Goal: Task Accomplishment & Management: Manage account settings

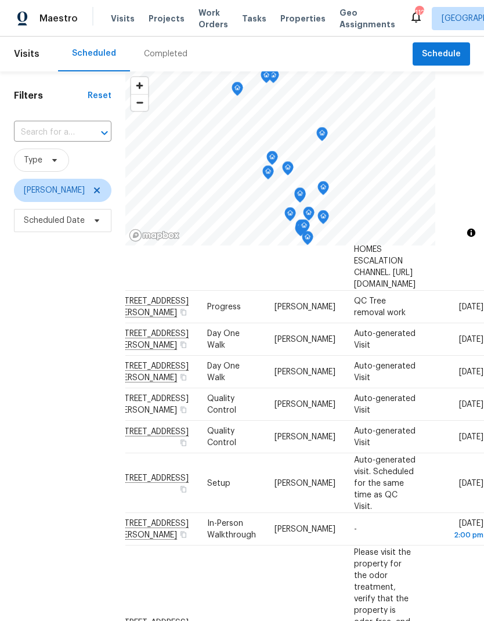
scroll to position [288, 91]
click at [0, 0] on icon at bounding box center [0, 0] width 0 height 0
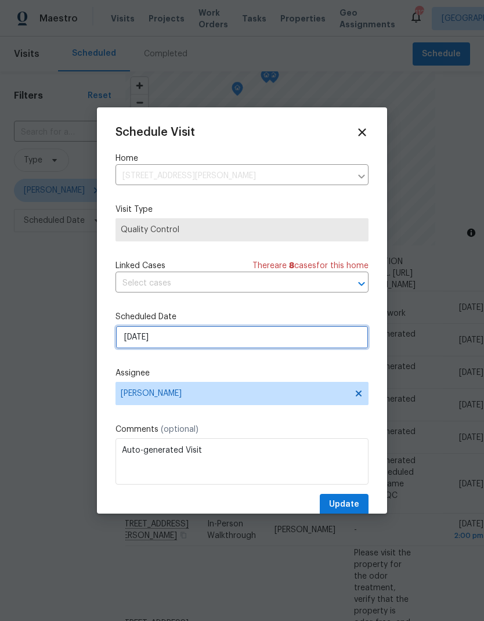
click at [211, 341] on input "9/2/2025" at bounding box center [242, 337] width 253 height 23
select select "8"
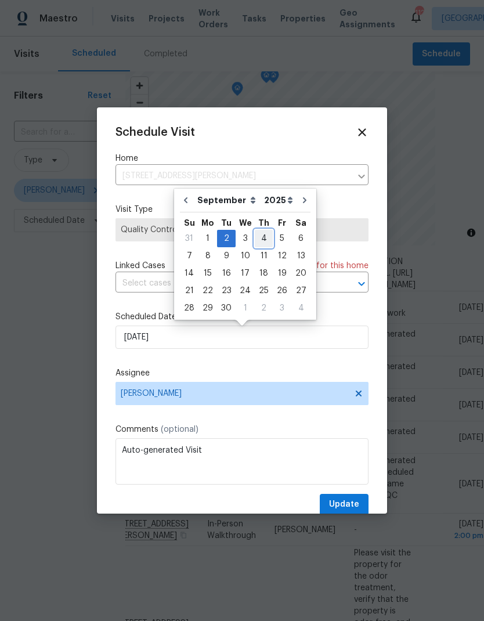
click at [262, 236] on div "4" at bounding box center [264, 238] width 18 height 16
type input "9/4/2025"
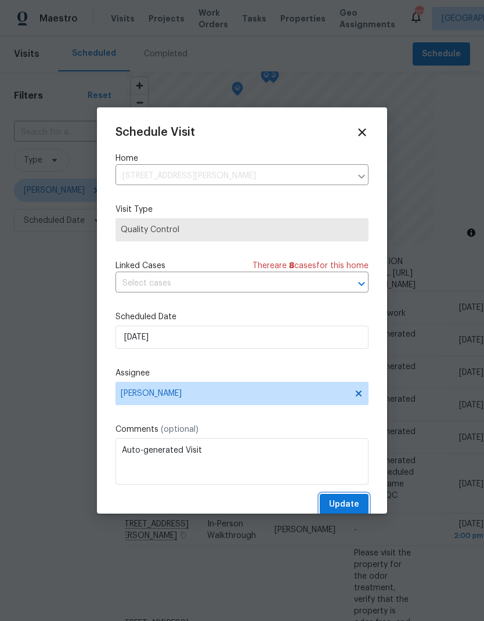
click at [359, 504] on span "Update" at bounding box center [344, 504] width 30 height 15
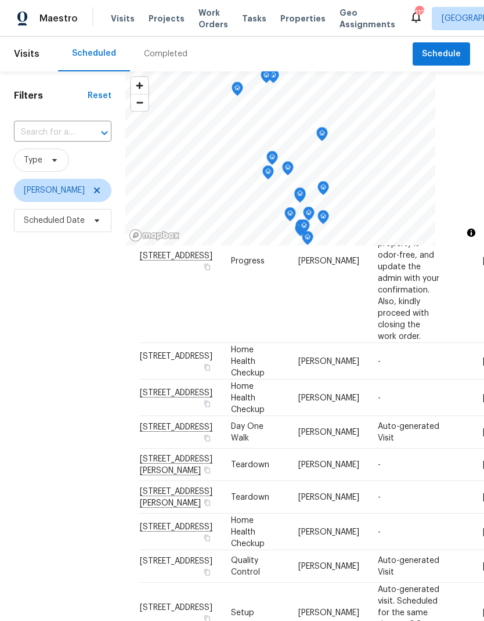
scroll to position [696, 0]
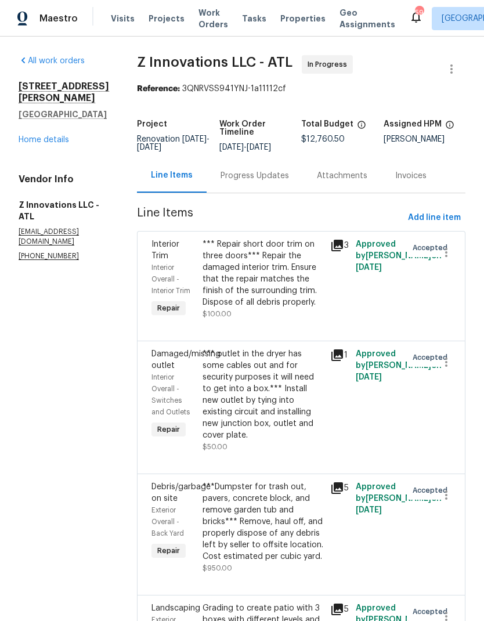
click at [57, 136] on link "Home details" at bounding box center [44, 140] width 51 height 8
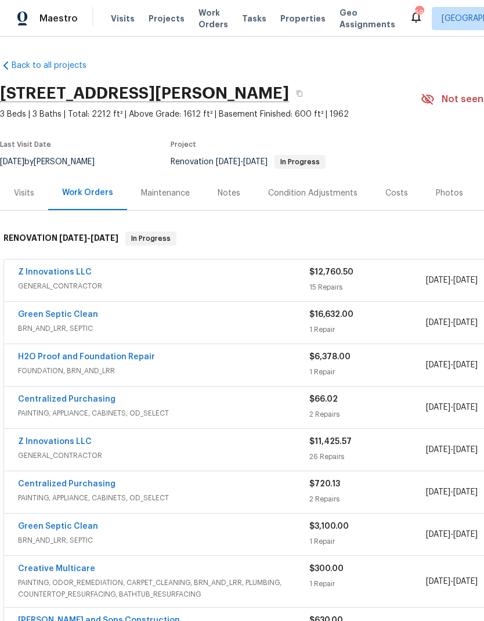
click at [68, 272] on link "Z Innovations LLC" at bounding box center [55, 272] width 74 height 8
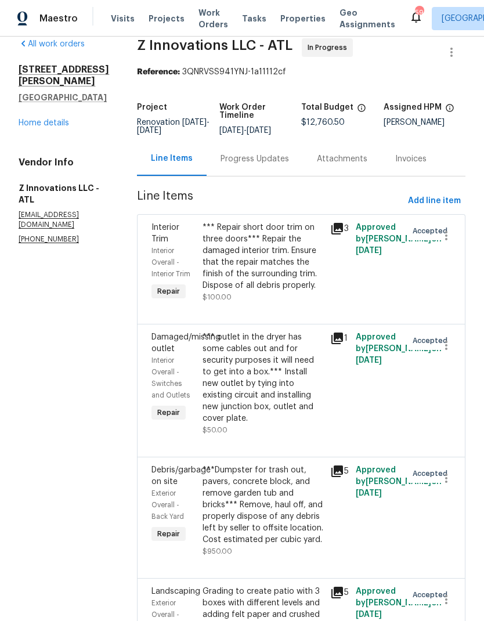
scroll to position [18, 0]
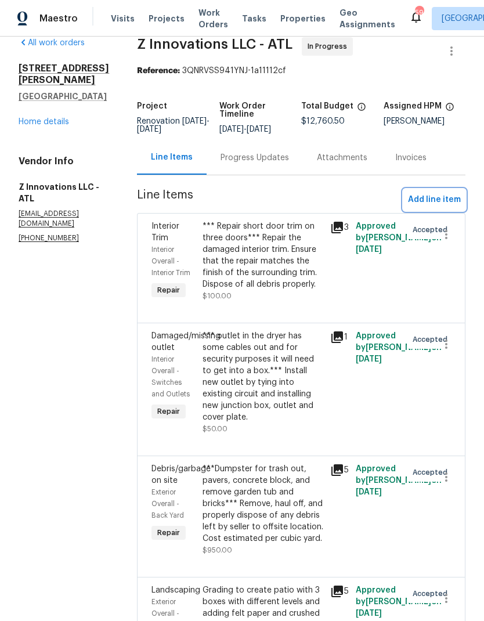
click at [445, 198] on span "Add line item" at bounding box center [434, 200] width 53 height 15
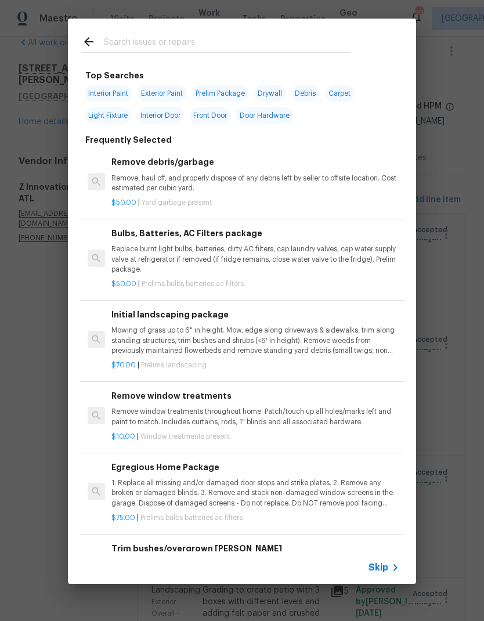
click at [211, 338] on p "Mowing of grass up to 6" in height. Mow, edge along driveways & sidewalks, trim…" at bounding box center [255, 341] width 288 height 30
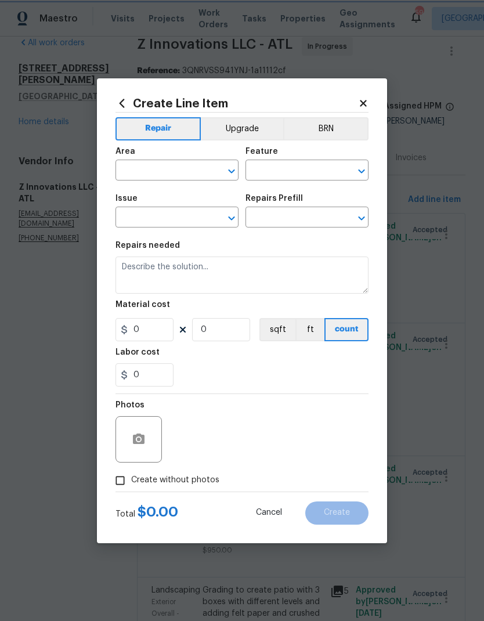
type input "Home Readiness Packages"
type input "Landscape Package"
type input "Initial landscaping package $70.00"
type textarea "Mowing of grass up to 6" in height. Mow, edge along driveways & sidewalks, trim…"
type input "70"
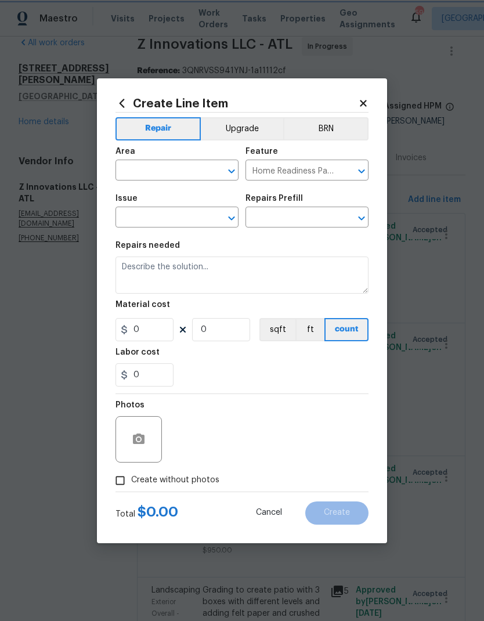
type input "1"
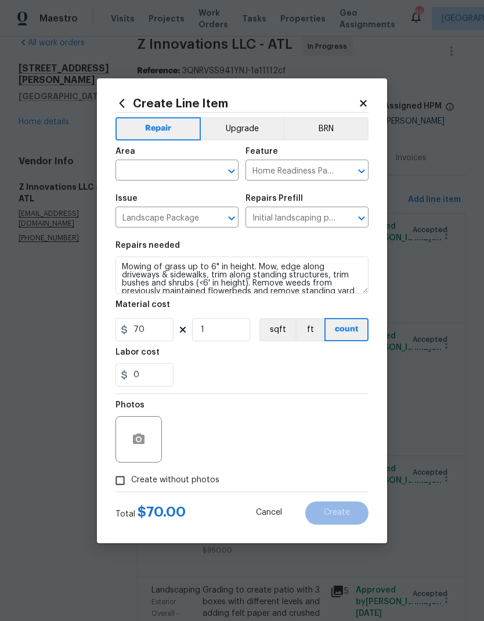
click at [190, 163] on input "text" at bounding box center [161, 172] width 91 height 18
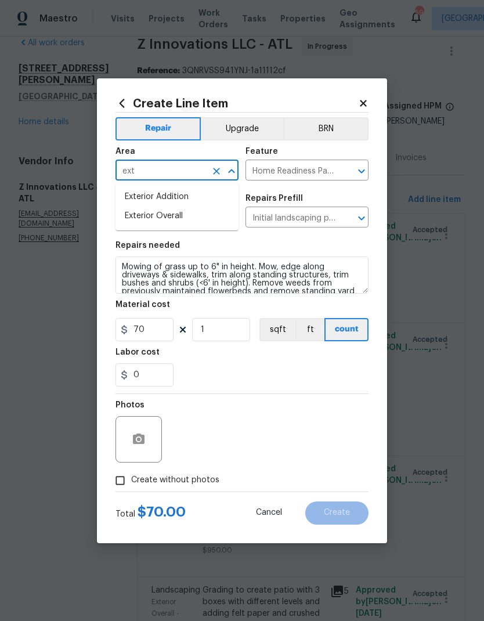
click at [179, 214] on li "Exterior Overall" at bounding box center [177, 216] width 123 height 19
type input "Exterior Overall"
click at [160, 329] on input "70" at bounding box center [145, 329] width 58 height 23
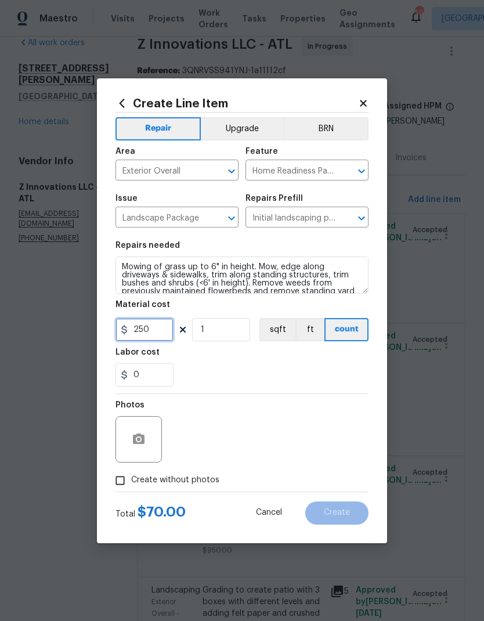
type input "250"
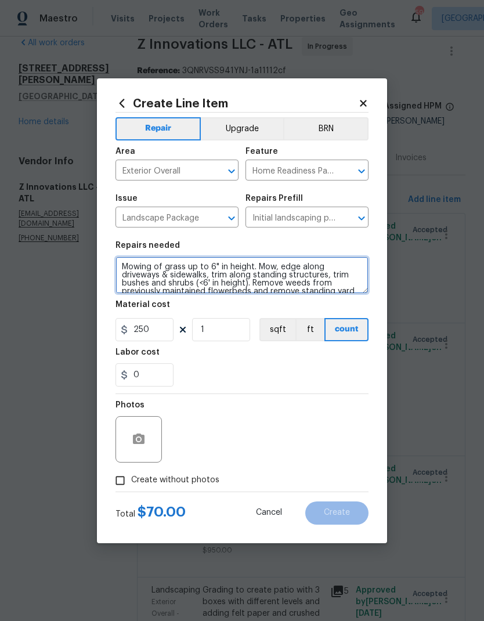
click at [126, 263] on textarea "Mowing of grass up to 6" in height. Mow, edge along driveways & sidewalks, trim…" at bounding box center [242, 275] width 253 height 37
click at [126, 262] on textarea "Mowing of grass up to 6" in height. Mow, edge along driveways & sidewalks, trim…" at bounding box center [242, 275] width 253 height 37
click at [142, 265] on textarea "Mowing of grass up to 6" in height. Mow, edge along driveways & sidewalks, trim…" at bounding box center [242, 275] width 253 height 37
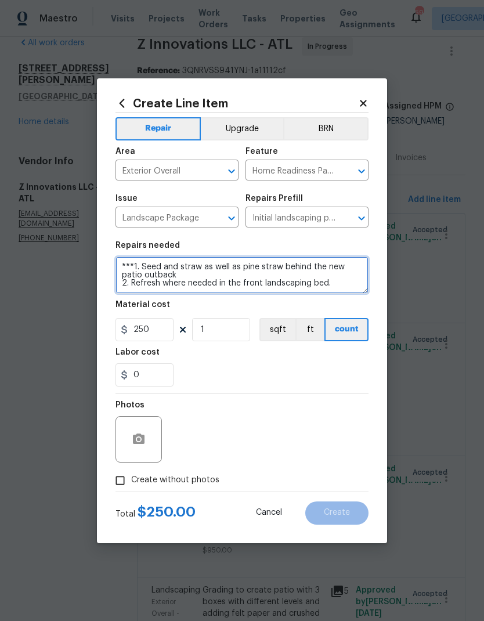
click at [160, 280] on textarea "***1. Seed and straw as well as pine straw behind the new patio outback 2. Refr…" at bounding box center [242, 275] width 253 height 37
click at [180, 289] on textarea "***1. Seed and straw as well as pine straw behind the new patio outback 2. Refr…" at bounding box center [242, 275] width 253 height 37
click at [188, 288] on textarea "***1. Seed and straw as well as pine straw behind the new patio outback 2. Refr…" at bounding box center [242, 275] width 253 height 37
click at [188, 286] on textarea "***1. Seed and straw as well as pine straw behind the new patio outback 2. Refr…" at bounding box center [242, 275] width 253 height 37
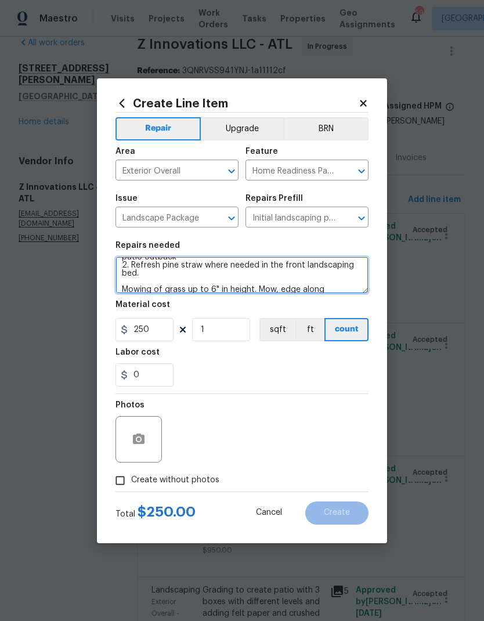
click at [130, 287] on textarea "***1. Seed and straw as well as pine straw behind the new patio outback 2. Refr…" at bounding box center [242, 275] width 253 height 37
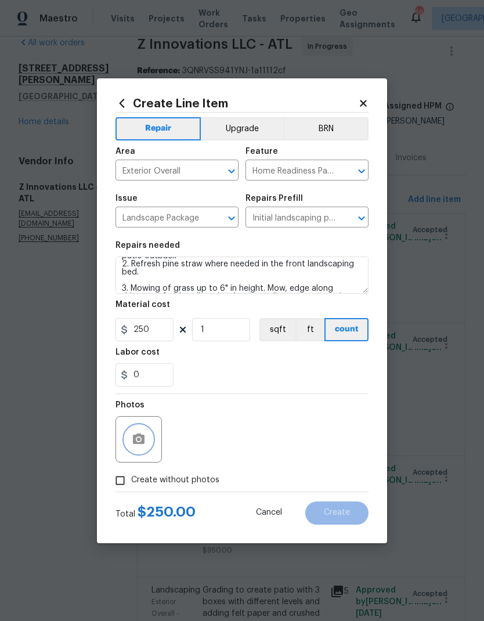
click at [136, 453] on button "button" at bounding box center [139, 440] width 28 height 28
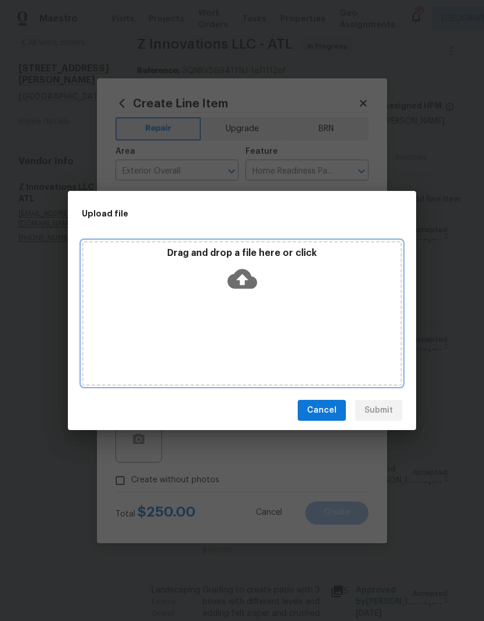
click at [248, 277] on icon at bounding box center [243, 279] width 30 height 20
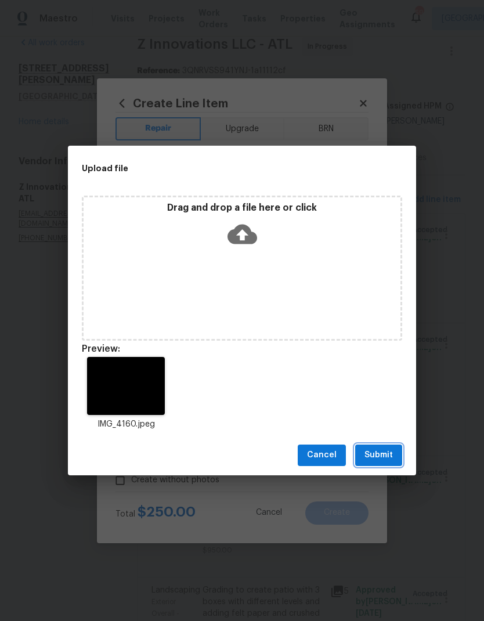
click at [390, 463] on button "Submit" at bounding box center [378, 455] width 47 height 21
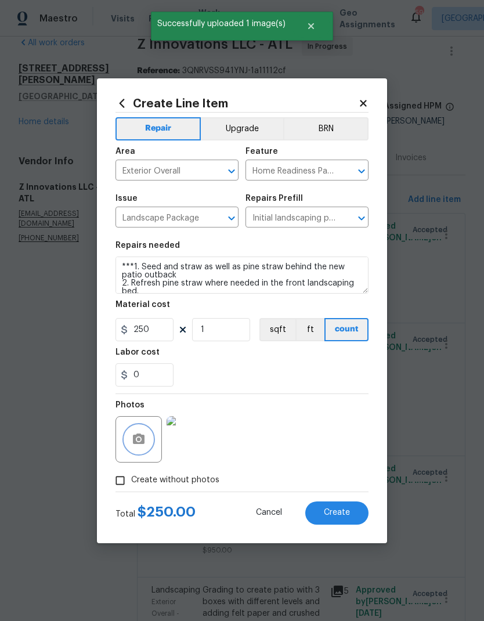
scroll to position [0, 0]
click at [119, 263] on textarea "***1. Seed and straw as well as pine straw behind the new patio outback 2. Refr…" at bounding box center [242, 275] width 253 height 37
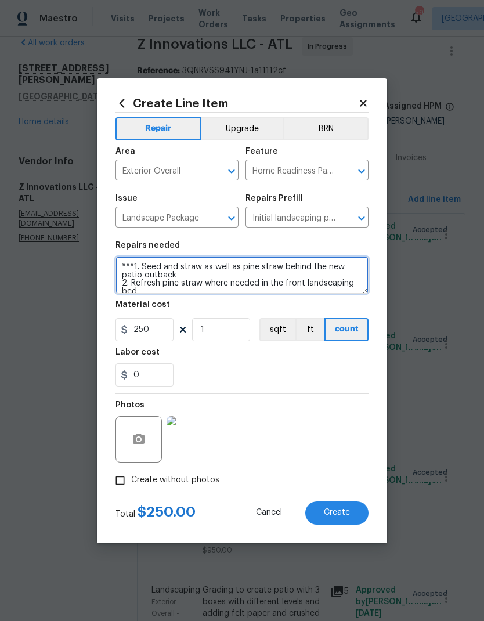
click at [136, 263] on textarea "***1. Seed and straw as well as pine straw behind the new patio outback 2. Refr…" at bounding box center [242, 275] width 253 height 37
type textarea "Final refresh landscaping ***1. Seed and straw as well as pine straw behind the…"
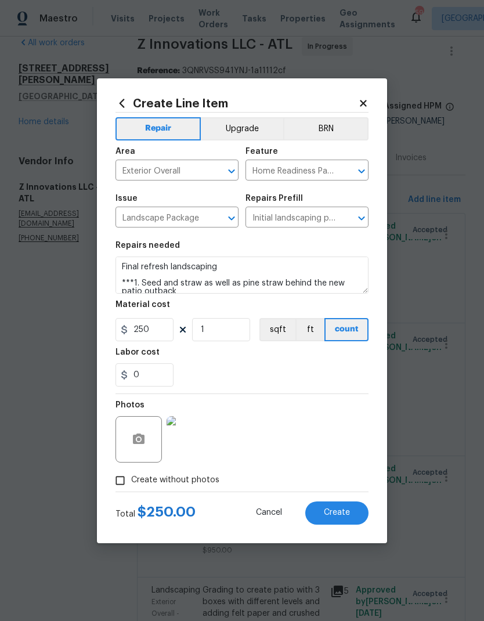
click at [348, 517] on span "Create" at bounding box center [337, 513] width 26 height 9
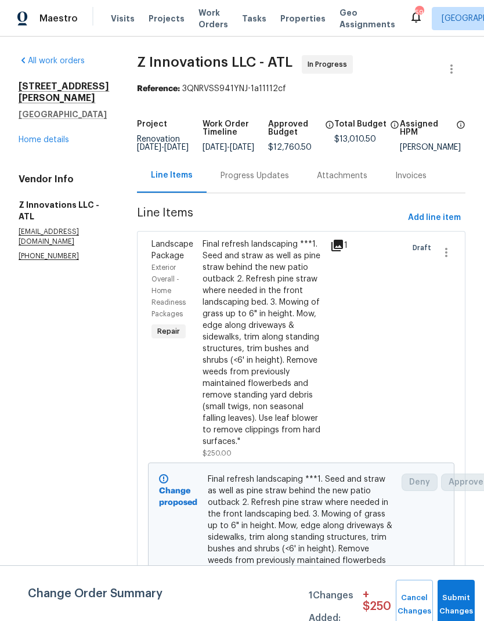
scroll to position [-1, 0]
click at [459, 594] on button "Submit Changes" at bounding box center [456, 605] width 37 height 50
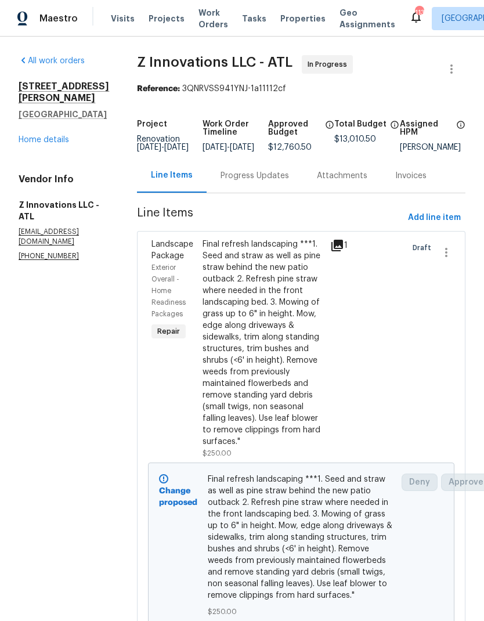
click at [259, 390] on div "Final refresh landscaping ***1. Seed and straw as well as pine straw behind the…" at bounding box center [263, 343] width 121 height 209
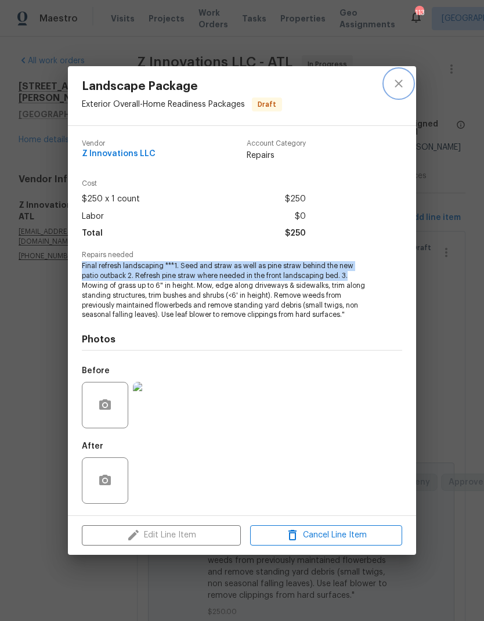
click at [396, 82] on icon "close" at bounding box center [399, 84] width 14 height 14
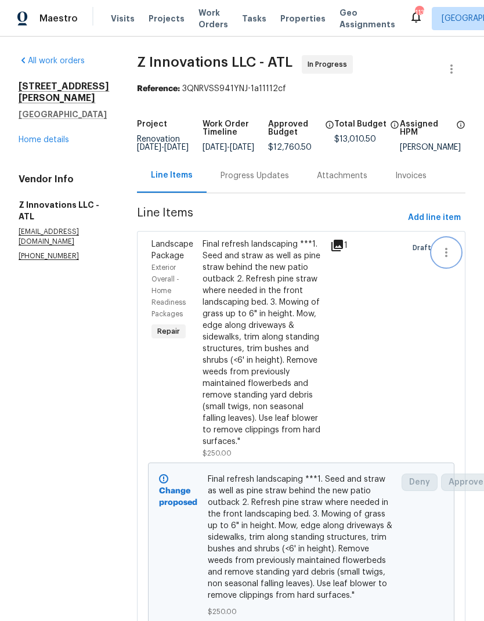
click at [452, 257] on icon "button" at bounding box center [446, 253] width 14 height 14
click at [459, 257] on li "Cancel" at bounding box center [452, 260] width 45 height 19
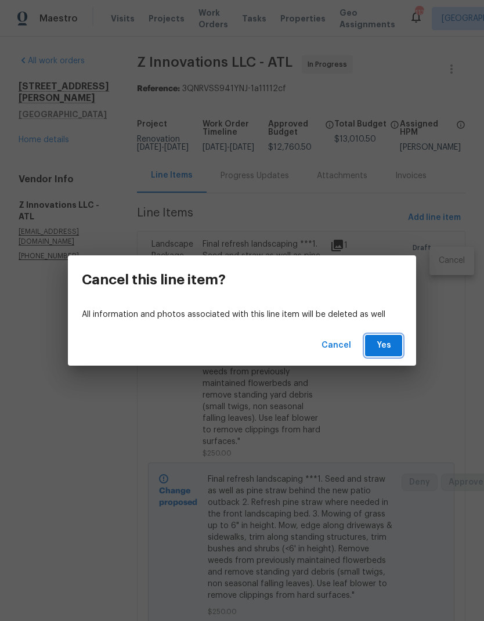
click at [390, 344] on span "Yes" at bounding box center [383, 345] width 19 height 15
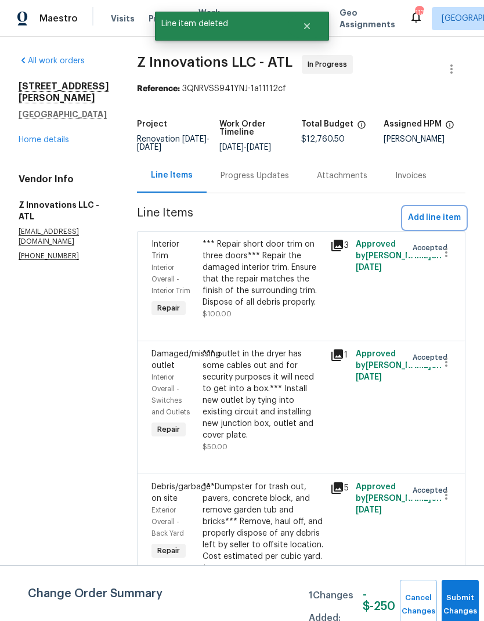
click at [442, 217] on span "Add line item" at bounding box center [434, 218] width 53 height 15
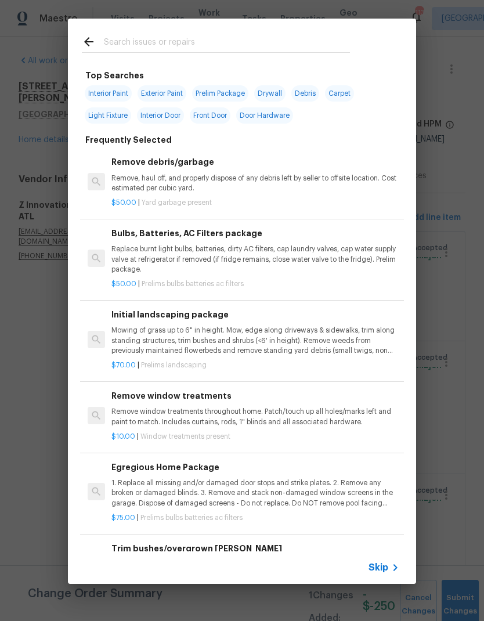
click at [250, 336] on p "Mowing of grass up to 6" in height. Mow, edge along driveways & sidewalks, trim…" at bounding box center [255, 341] width 288 height 30
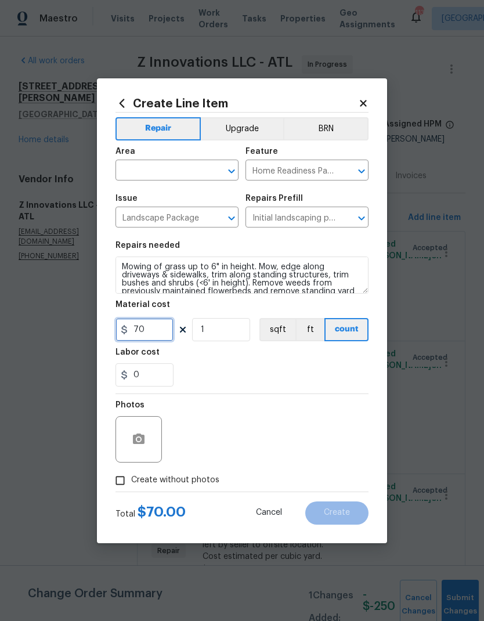
click at [157, 329] on input "70" at bounding box center [145, 329] width 58 height 23
type input "450"
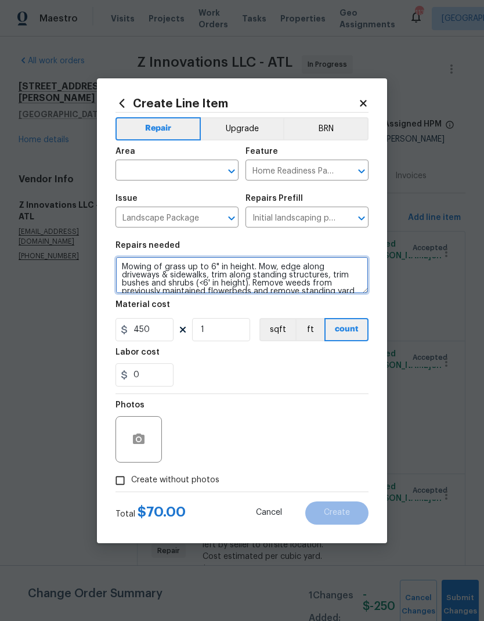
click at [123, 260] on textarea "Mowing of grass up to 6" in height. Mow, edge along driveways & sidewalks, trim…" at bounding box center [242, 275] width 253 height 37
click at [136, 264] on textarea "Mowing of grass up to 6" in height. Mow, edge along driveways & sidewalks, trim…" at bounding box center [242, 275] width 253 height 37
paste textarea "Final refresh landscaping ***1. Seed and straw as well as pine straw behind the…"
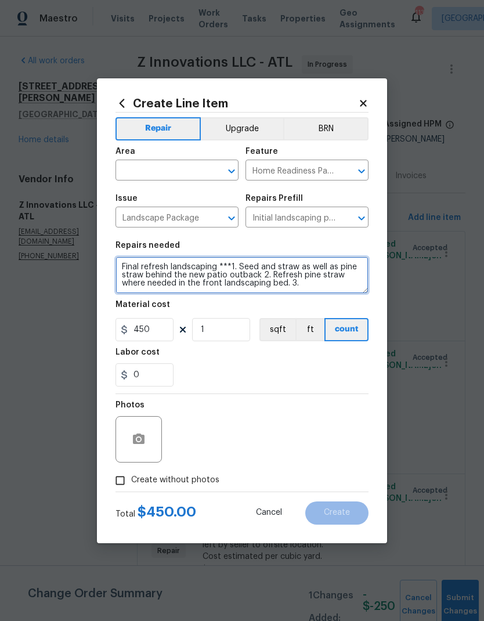
click at [210, 265] on textarea "Final refresh landscaping ***1. Seed and straw as well as pine straw behind the…" at bounding box center [242, 275] width 253 height 37
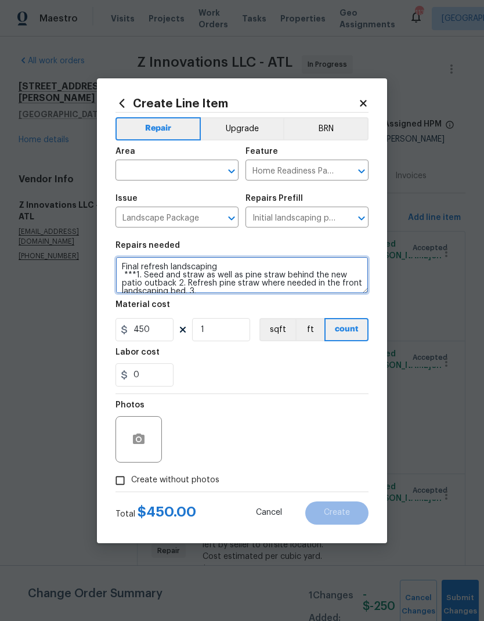
click at [176, 281] on textarea "Final refresh landscaping ***1. Seed and straw as well as pine straw behind the…" at bounding box center [242, 275] width 253 height 37
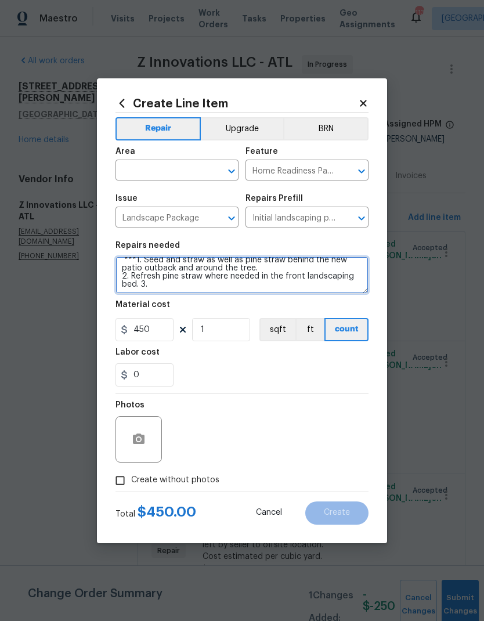
scroll to position [16, 0]
click at [161, 280] on textarea "Final refresh landscaping ***1. Seed and straw as well as pine straw behind the…" at bounding box center [242, 275] width 253 height 37
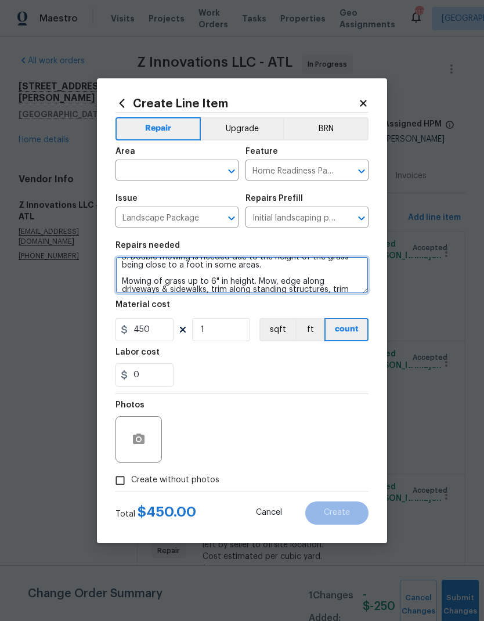
scroll to position [56, 0]
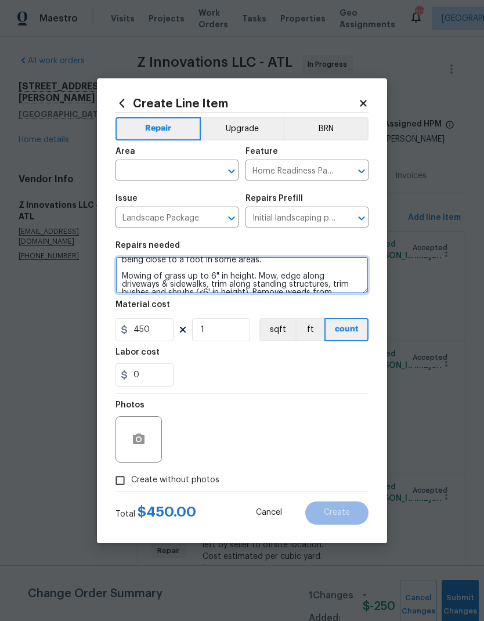
click at [125, 273] on textarea "Final refresh landscaping ***1. Seed and straw as well as pine straw behind the…" at bounding box center [242, 275] width 253 height 37
type textarea "Final refresh landscaping ***1. Seed and straw as well as pine straw behind the…"
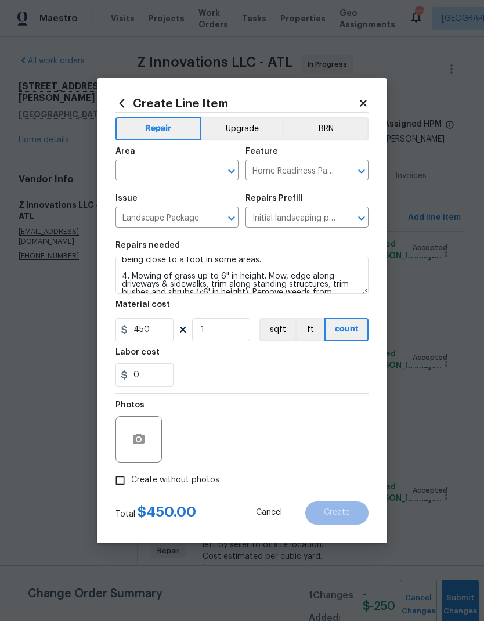
click at [120, 483] on input "Create without photos" at bounding box center [120, 481] width 22 height 22
checkbox input "true"
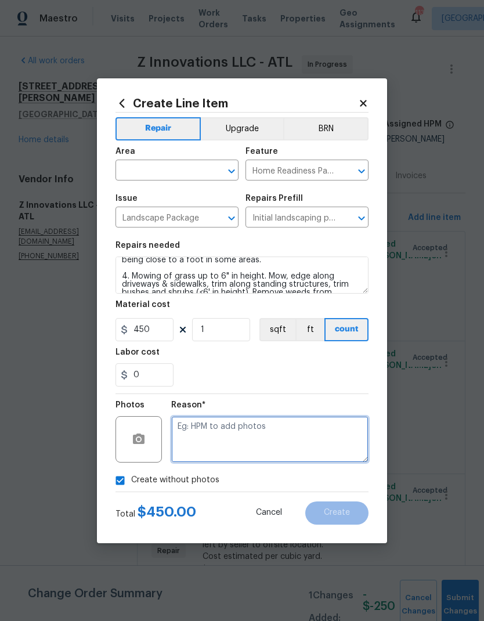
click at [235, 427] on textarea at bounding box center [269, 439] width 197 height 46
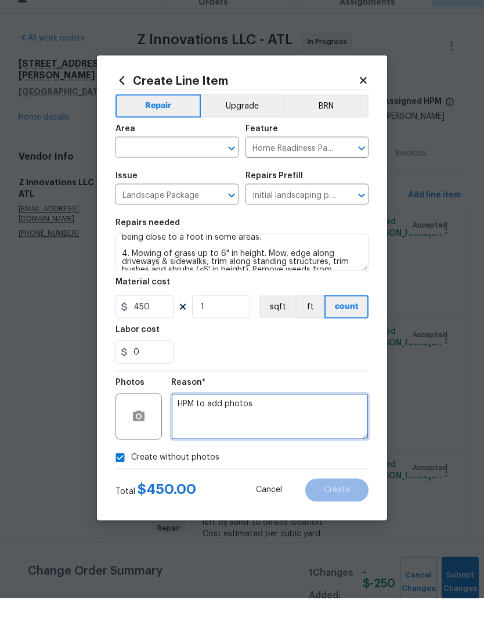
type textarea "HPM to add photos"
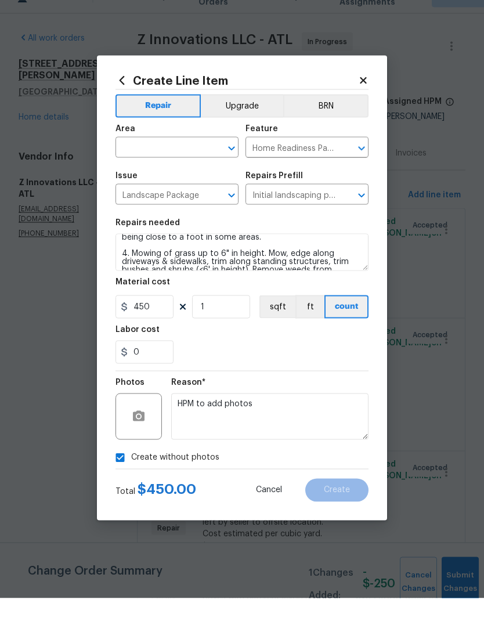
click at [198, 163] on input "text" at bounding box center [161, 172] width 91 height 18
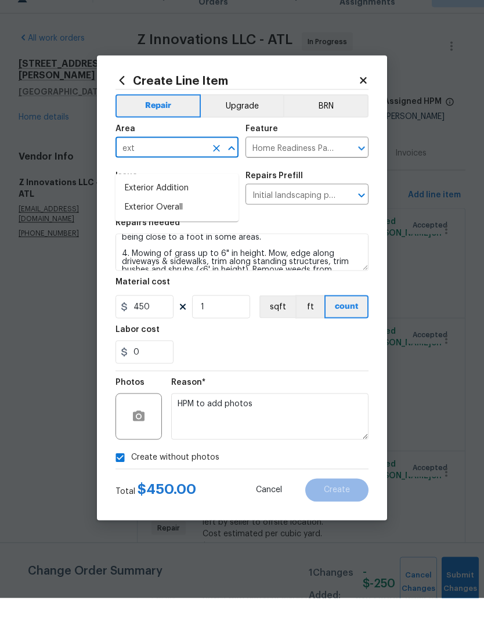
click at [176, 221] on li "Exterior Overall" at bounding box center [177, 230] width 123 height 19
type input "Exterior Overall"
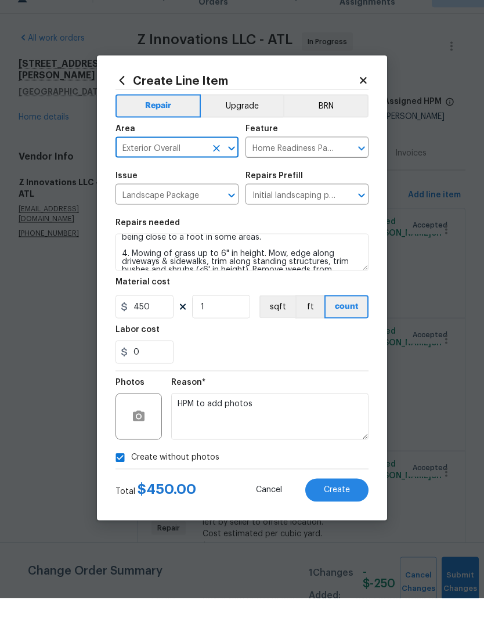
scroll to position [37, 0]
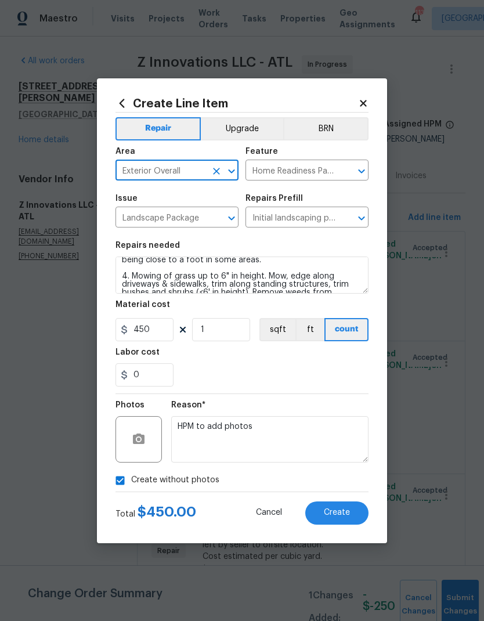
click at [351, 512] on button "Create" at bounding box center [336, 513] width 63 height 23
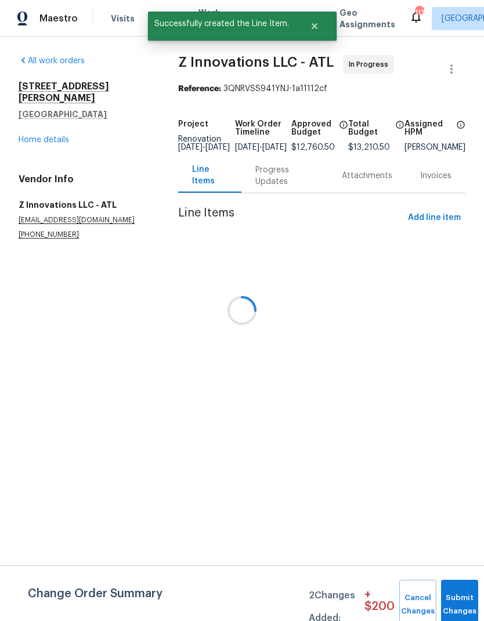
scroll to position [0, 0]
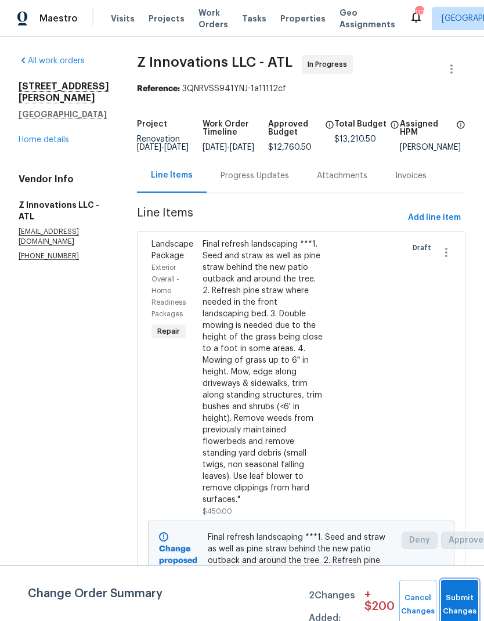
click at [453, 600] on button "Submit Changes" at bounding box center [459, 605] width 37 height 50
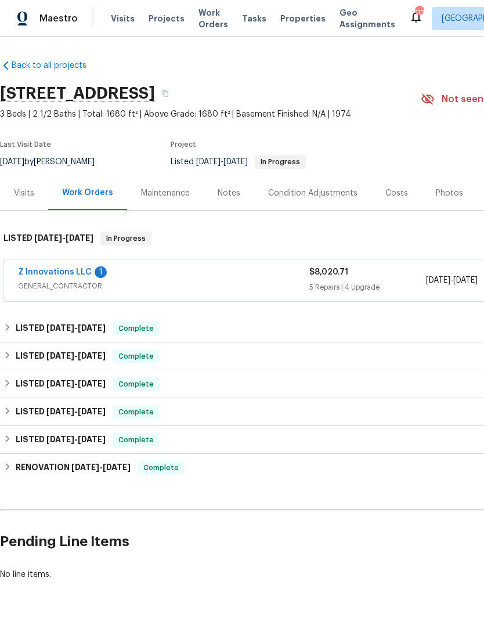
click at [71, 270] on link "Z Innovations LLC" at bounding box center [55, 272] width 74 height 8
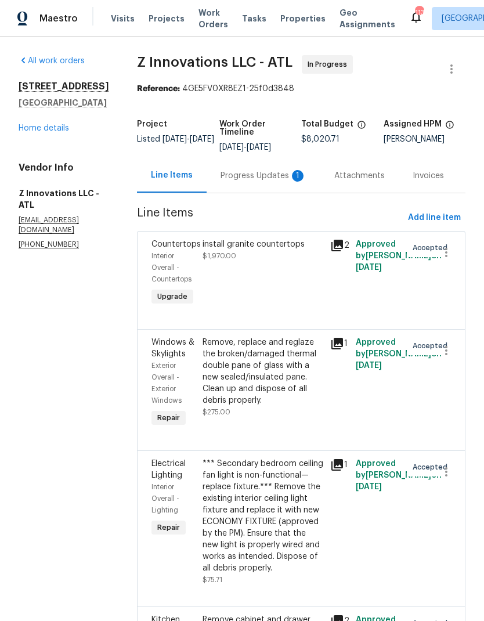
click at [265, 171] on div "Progress Updates 1" at bounding box center [264, 176] width 86 height 12
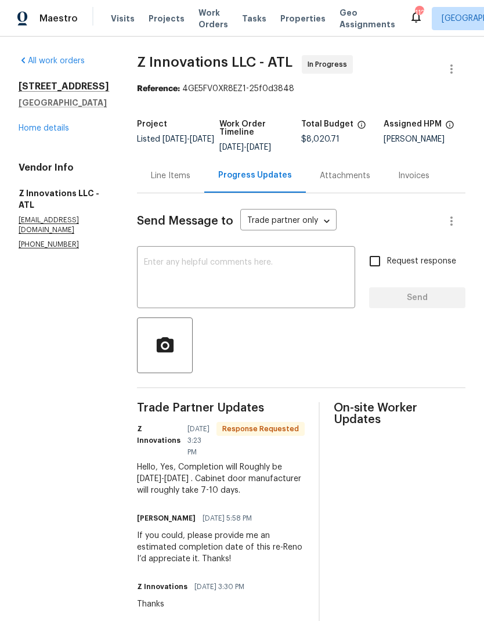
click at [246, 265] on textarea at bounding box center [246, 278] width 204 height 41
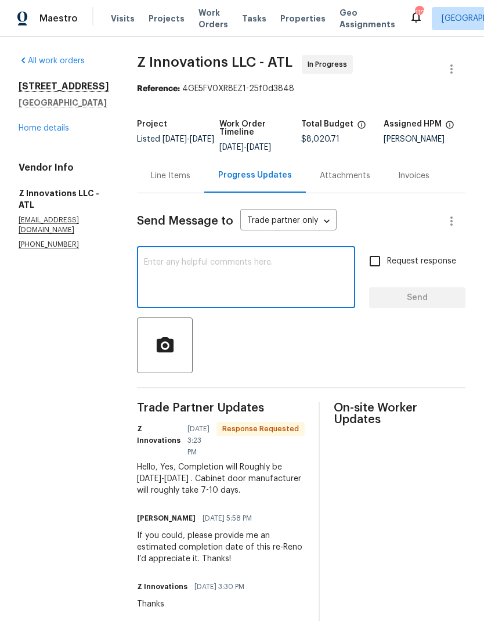
click at [239, 264] on textarea at bounding box center [246, 278] width 204 height 41
type textarea "Ok thanks!"
click at [423, 297] on span "Send" at bounding box center [417, 298] width 78 height 15
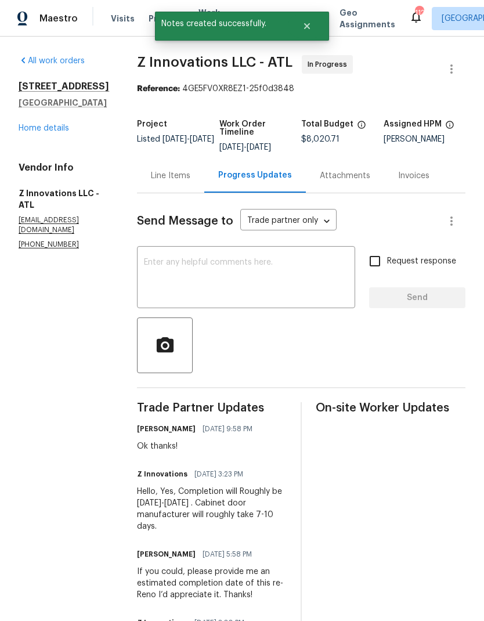
click at [62, 132] on link "Home details" at bounding box center [44, 128] width 51 height 8
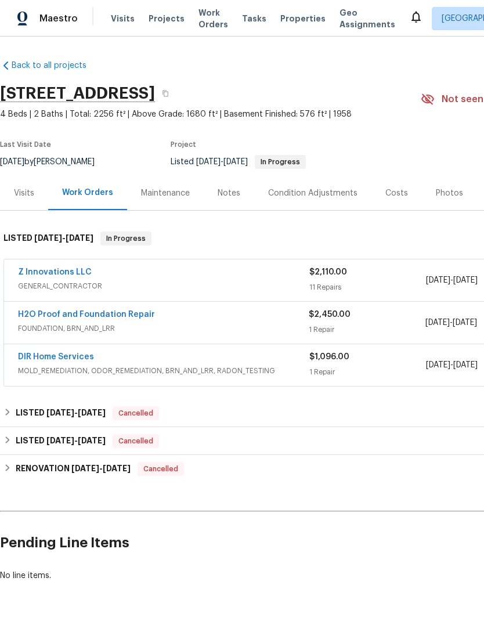
click at [130, 312] on link "H2O Proof and Foundation Repair" at bounding box center [86, 315] width 137 height 8
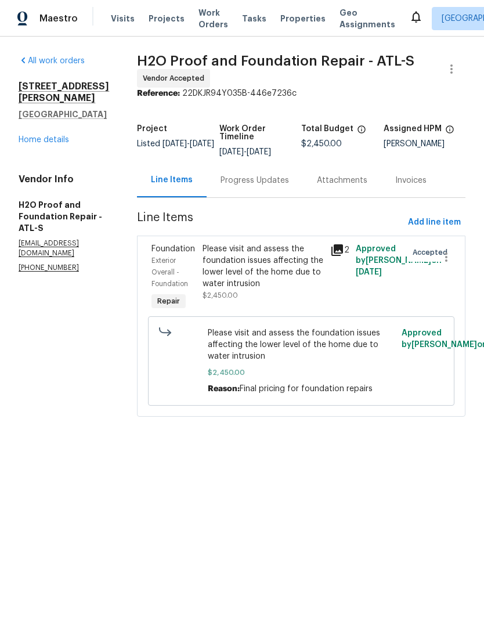
click at [251, 181] on div "Progress Updates" at bounding box center [255, 181] width 68 height 12
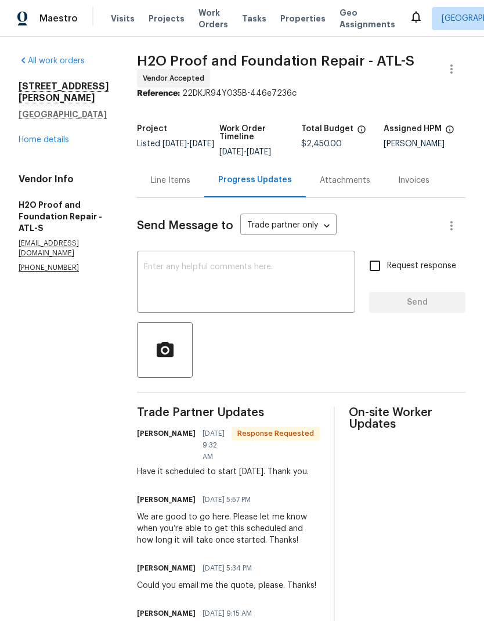
click at [228, 266] on textarea at bounding box center [246, 283] width 204 height 41
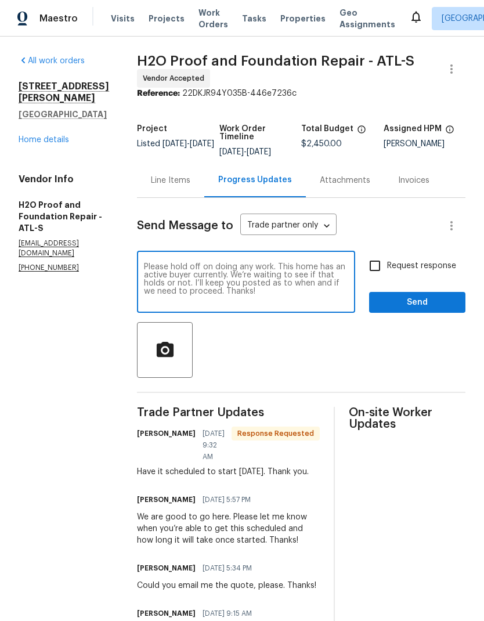
type textarea "Please hold off on doing any work. This home has an active buyer currently. We’…"
click at [380, 264] on input "Request response" at bounding box center [375, 266] width 24 height 24
checkbox input "true"
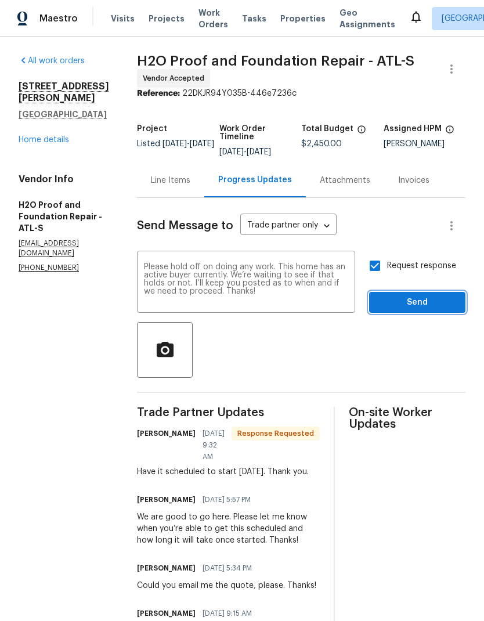
click at [434, 303] on span "Send" at bounding box center [417, 302] width 78 height 15
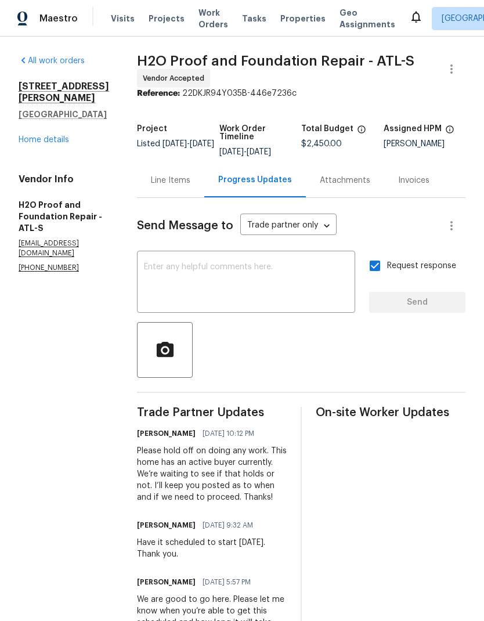
click at [44, 144] on link "Home details" at bounding box center [44, 140] width 51 height 8
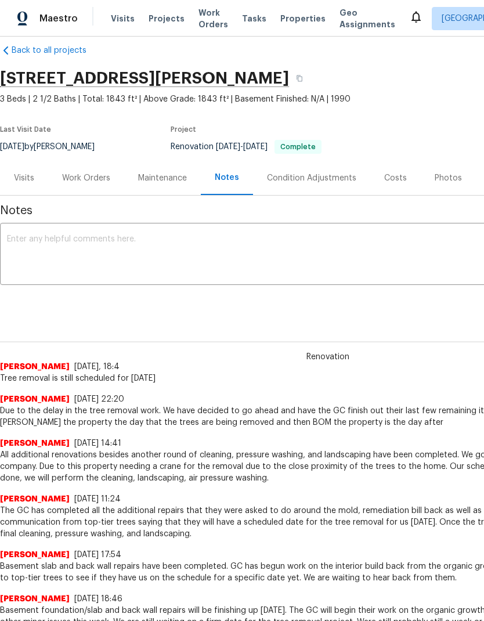
scroll to position [16, 0]
click at [93, 174] on div "Work Orders" at bounding box center [86, 178] width 48 height 12
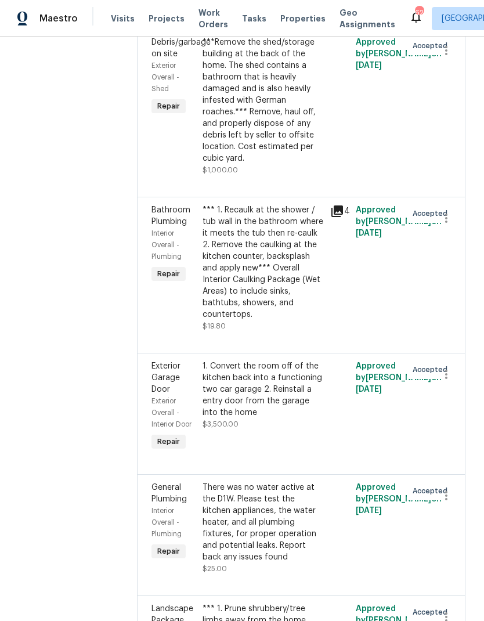
scroll to position [2833, 0]
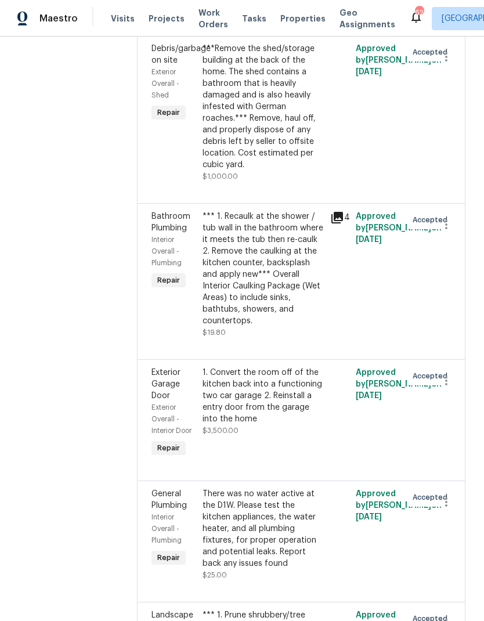
click at [295, 367] on div "1. Convert the room off of the kitchen back into a functioning two car garage 2…" at bounding box center [263, 396] width 121 height 58
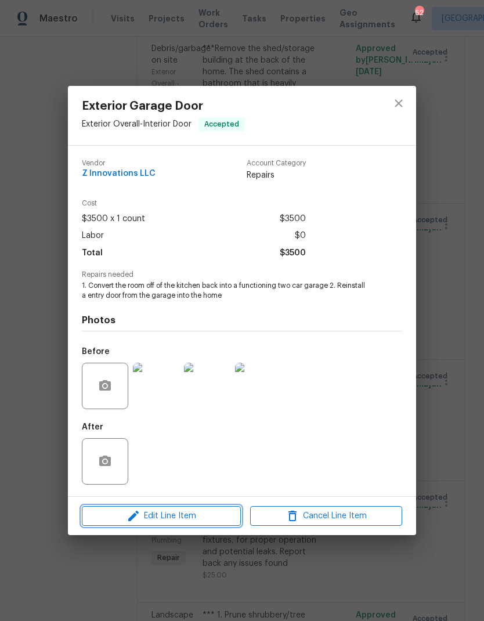
click at [211, 524] on span "Edit Line Item" at bounding box center [161, 516] width 152 height 15
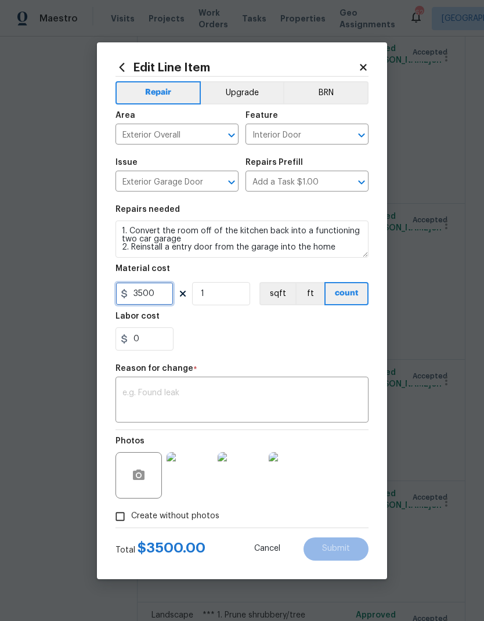
click at [160, 298] on input "3500" at bounding box center [145, 293] width 58 height 23
type input "4285"
click at [200, 394] on textarea at bounding box center [241, 401] width 239 height 24
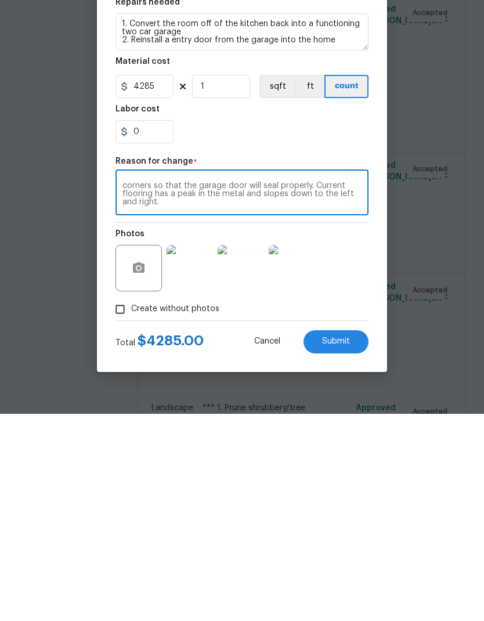
scroll to position [24, 0]
click at [232, 389] on textarea "Final pricing for garage conversion. Additional needed for a 16 foot garage doo…" at bounding box center [241, 401] width 239 height 24
type textarea "Final pricing for garage conversion. Additional needed for a 16 foot garage doo…"
click at [352, 538] on button "Submit" at bounding box center [336, 549] width 65 height 23
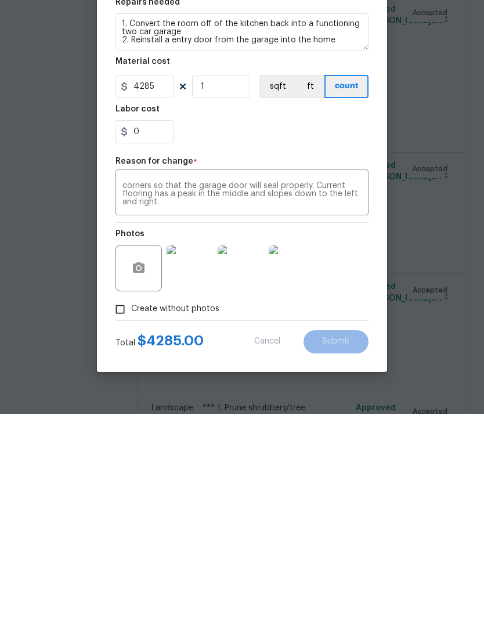
scroll to position [46, 0]
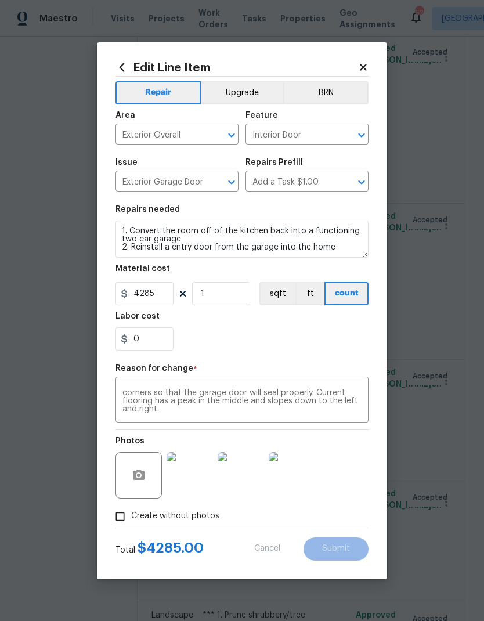
type input "3500"
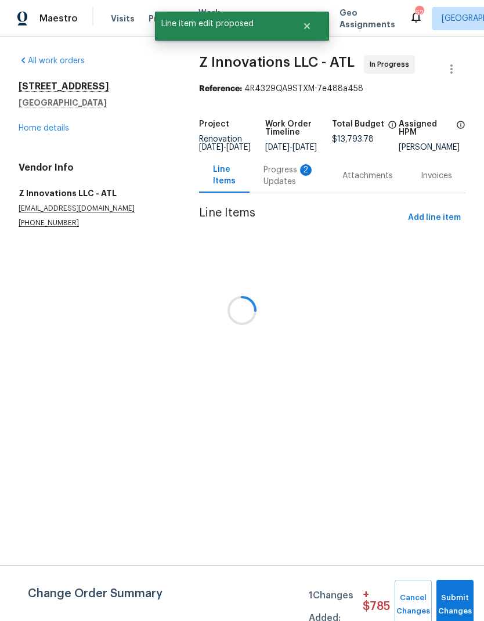
scroll to position [0, 0]
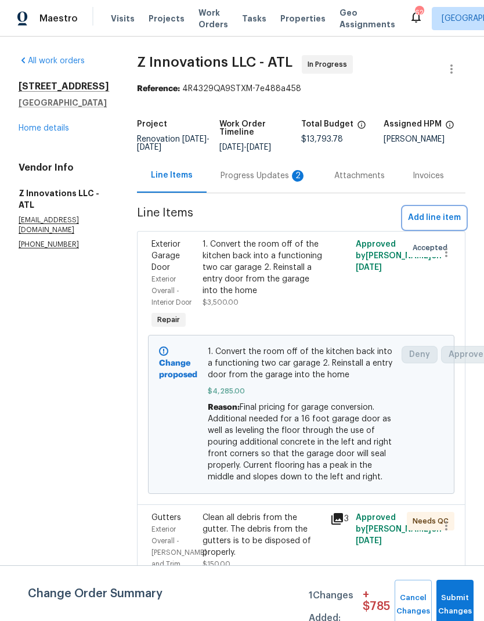
click at [444, 214] on span "Add line item" at bounding box center [434, 218] width 53 height 15
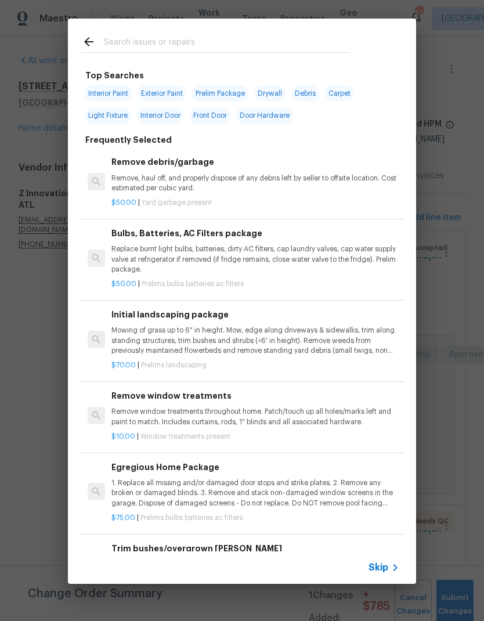
click at [178, 37] on input "text" at bounding box center [227, 43] width 246 height 17
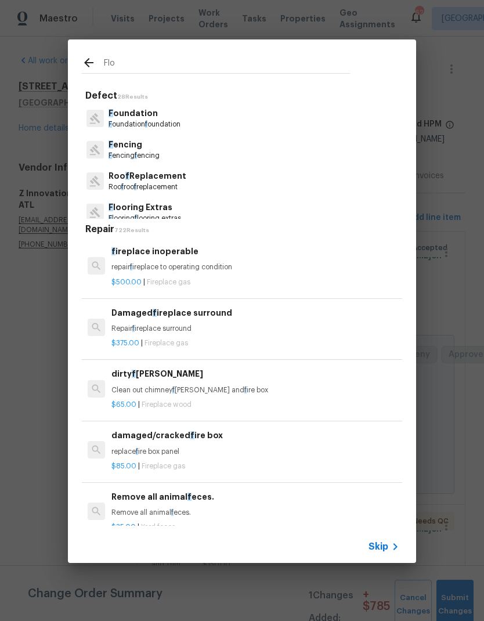
type input "Floo"
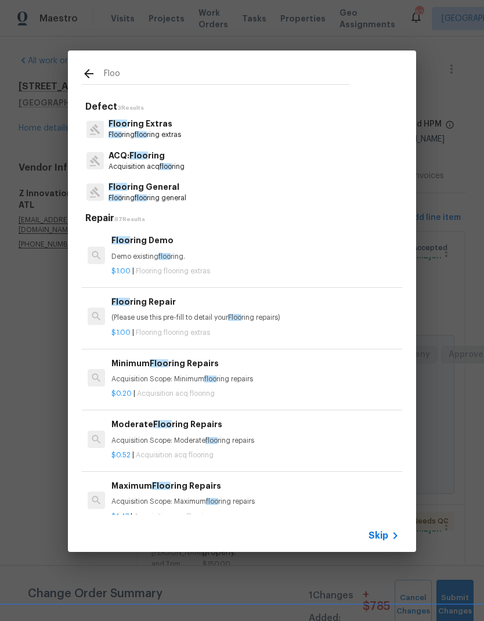
click at [168, 124] on p "Floo ring Extras" at bounding box center [145, 124] width 73 height 12
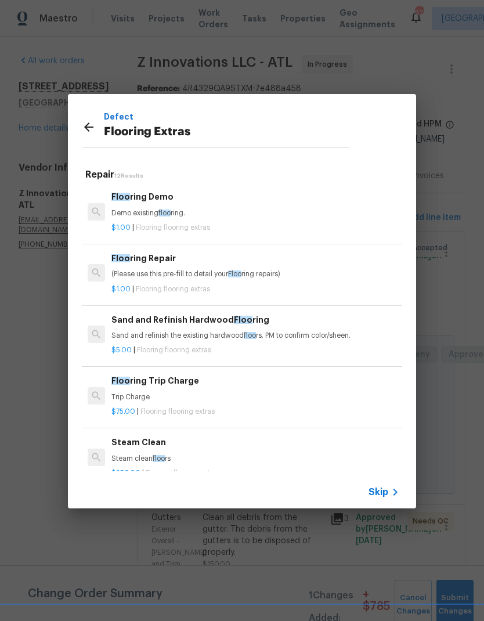
click at [175, 276] on p "(Please use this pre-fill to detail your Floo ring repairs)" at bounding box center [255, 274] width 288 height 10
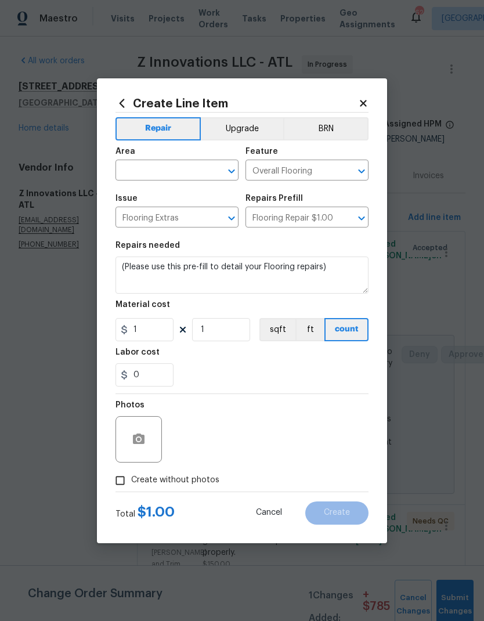
click at [175, 167] on input "text" at bounding box center [161, 172] width 91 height 18
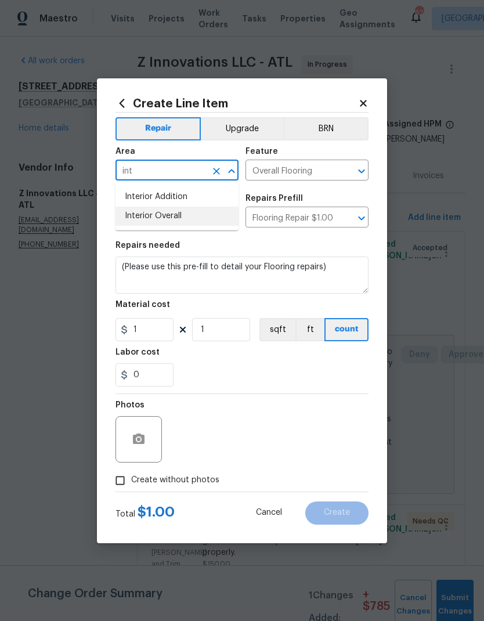
click at [177, 216] on li "Interior Overall" at bounding box center [177, 216] width 123 height 19
type input "Interior Overall"
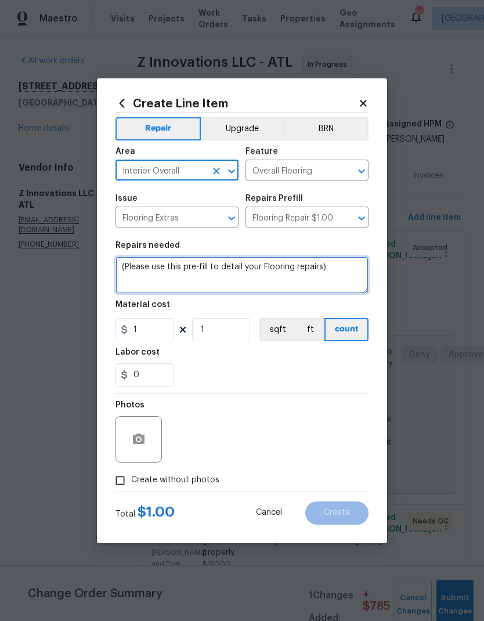
click at [121, 263] on textarea "(Please use this pre-fill to detail your Flooring repairs)" at bounding box center [242, 275] width 253 height 37
click at [124, 263] on textarea "(Please use this pre-fill to detail your Flooring repairs)" at bounding box center [242, 275] width 253 height 37
click at [124, 262] on textarea "(Please use this pre-fill to detail your Flooring repairs)" at bounding box center [242, 275] width 253 height 37
type textarea "So floor repairs in the back right bedroom and the front right bedroom bathroom"
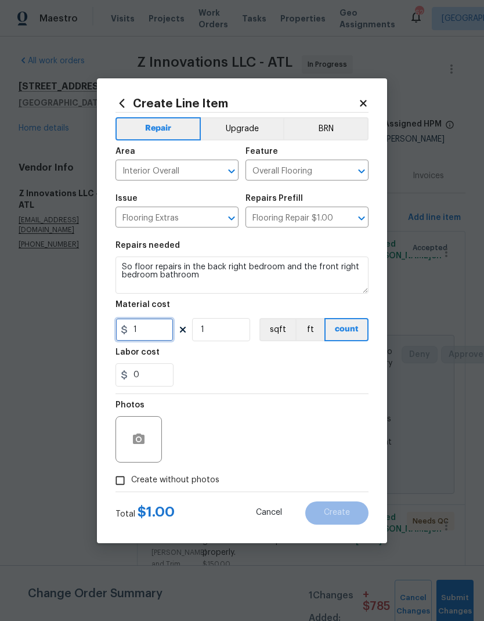
click at [164, 330] on input "1" at bounding box center [145, 329] width 58 height 23
type input "350"
click at [230, 332] on input "1" at bounding box center [221, 329] width 58 height 23
click at [140, 435] on icon "button" at bounding box center [139, 439] width 12 height 10
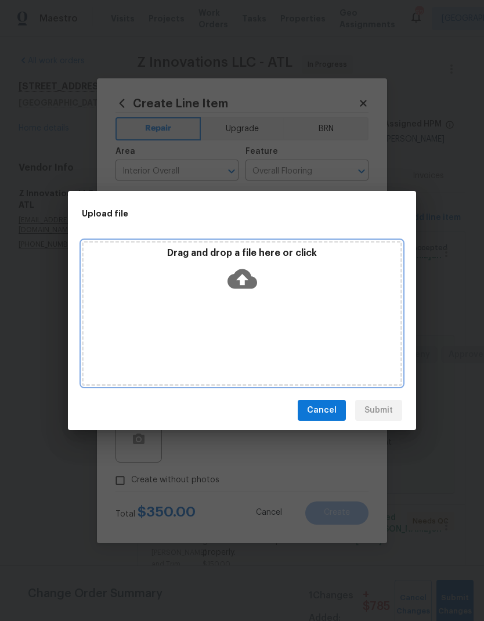
click at [248, 277] on icon at bounding box center [243, 279] width 30 height 20
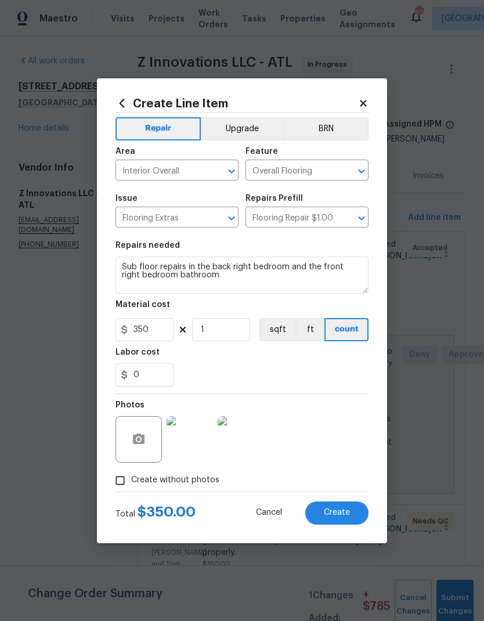
click at [142, 265] on textarea "Sub floor repairs in the back right bedroom and the front right bedroom bathroom" at bounding box center [242, 275] width 253 height 37
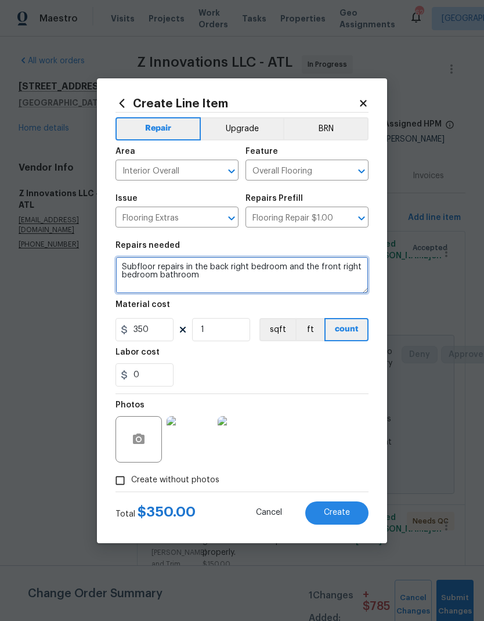
type textarea "Subfloor repairs in the back right bedroom and the front right bedroom bathroom"
click at [352, 517] on button "Create" at bounding box center [336, 513] width 63 height 23
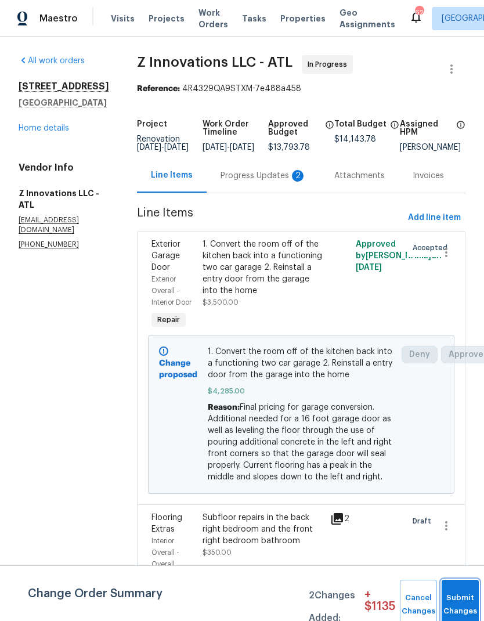
click at [461, 604] on span "Submit Changes" at bounding box center [461, 605] width 26 height 27
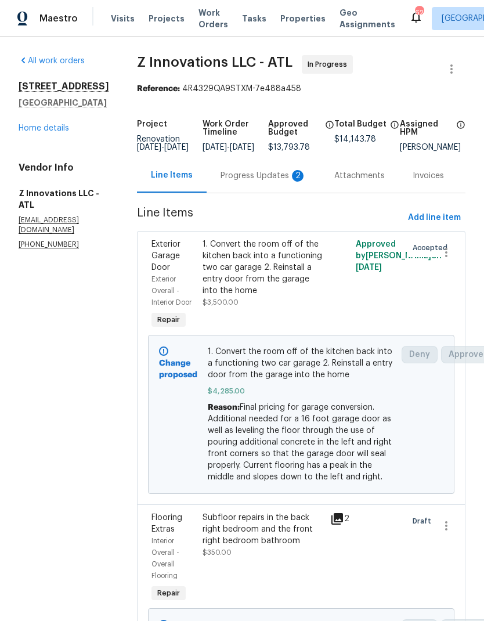
click at [53, 132] on link "Home details" at bounding box center [44, 128] width 51 height 8
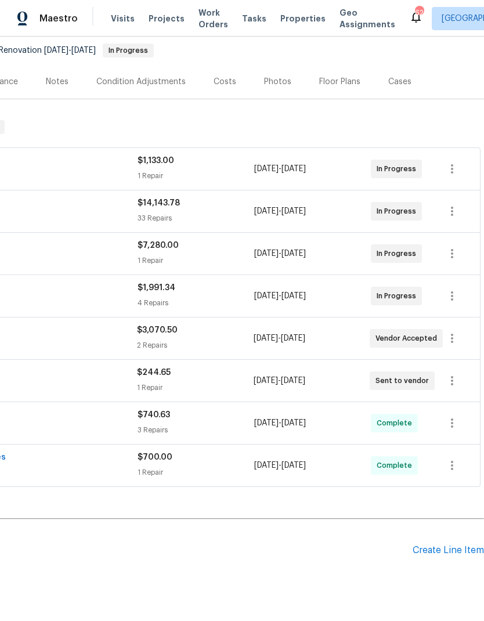
scroll to position [111, 172]
click at [449, 551] on div "Create Line Item" at bounding box center [448, 550] width 71 height 11
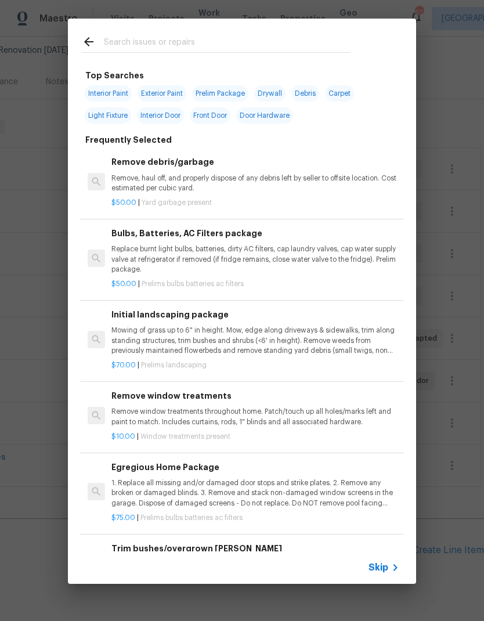
click at [182, 41] on input "text" at bounding box center [227, 43] width 246 height 17
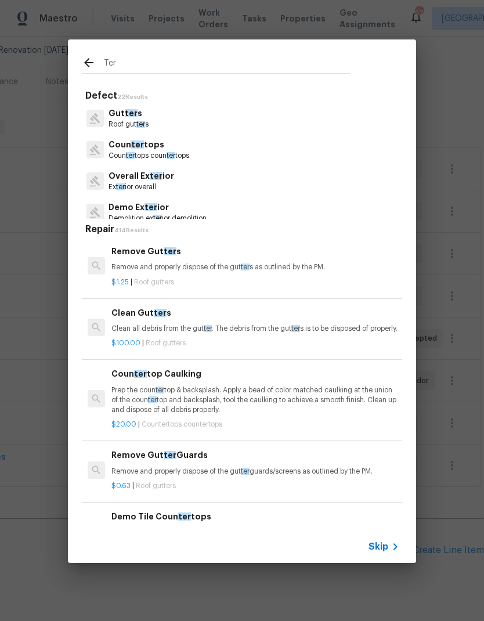
type input "Term"
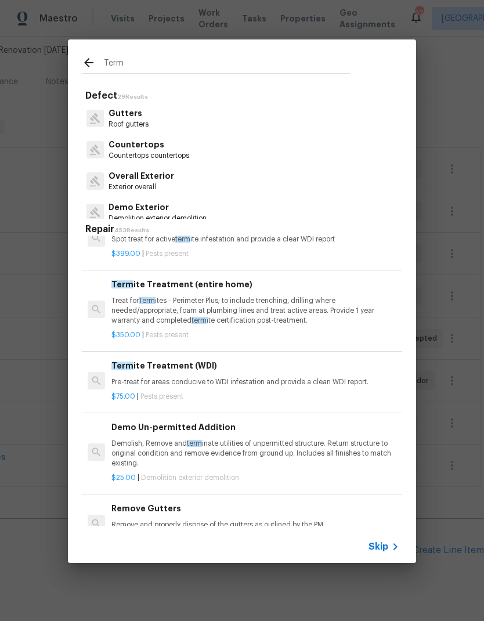
scroll to position [170, 0]
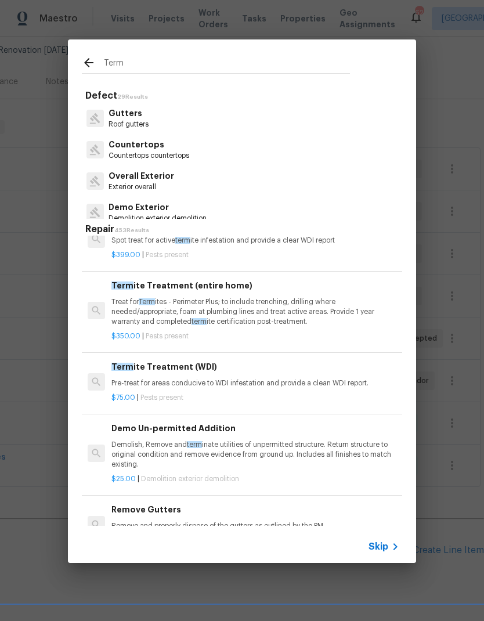
click at [266, 304] on p "Treat for Term ites - Perimeter Plus; to include trenching, drilling where need…" at bounding box center [255, 312] width 288 height 30
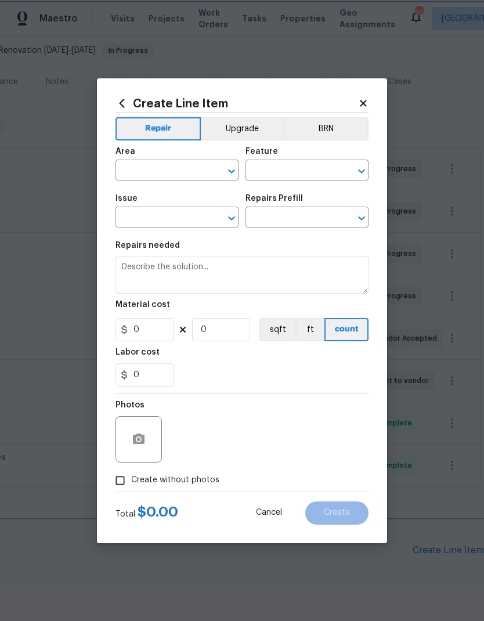
type input "Pests"
type input "Pest present"
type input "Termite Treatment (entire home) $350.00"
type textarea "Treat for Termites - Perimeter Plus; to include trenching, drilling where neede…"
type input "350"
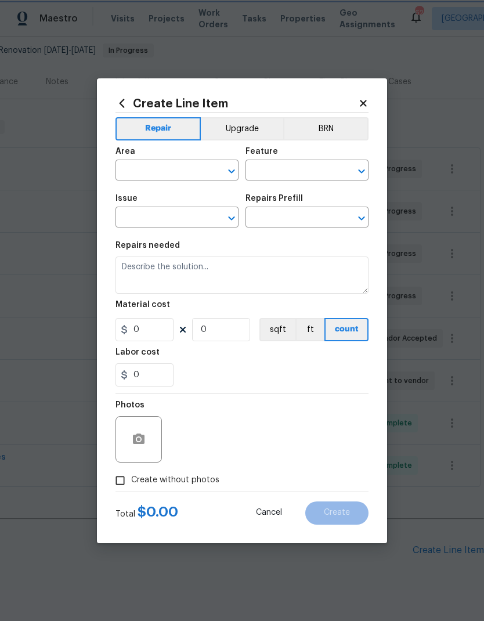
type input "1"
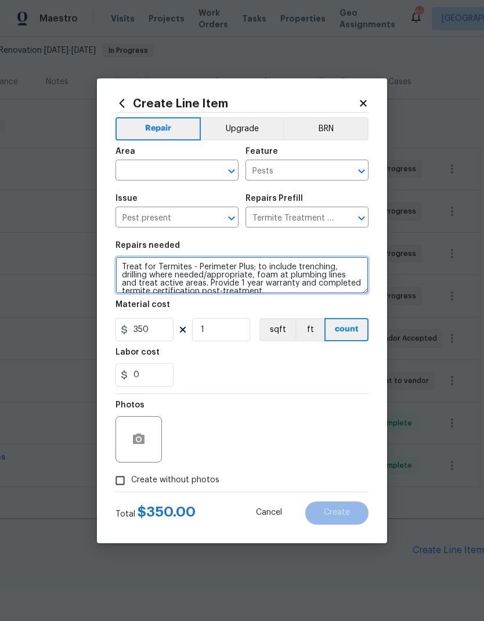
click at [124, 262] on textarea "Treat for Termites - Perimeter Plus; to include trenching, drilling where neede…" at bounding box center [242, 275] width 253 height 37
click at [160, 265] on textarea "Treat for Termites - Perimeter Plus; to include trenching, drilling where neede…" at bounding box center [242, 275] width 253 height 37
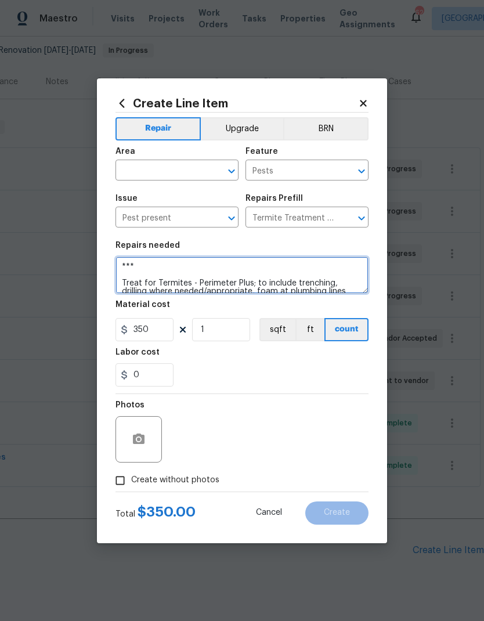
click at [182, 265] on textarea "*** Treat for Termites - Perimeter Plus; to include trenching, drilling where n…" at bounding box center [242, 275] width 253 height 37
paste textarea "Looking at front of home. Far bedroom to the right. Getting in from block found…"
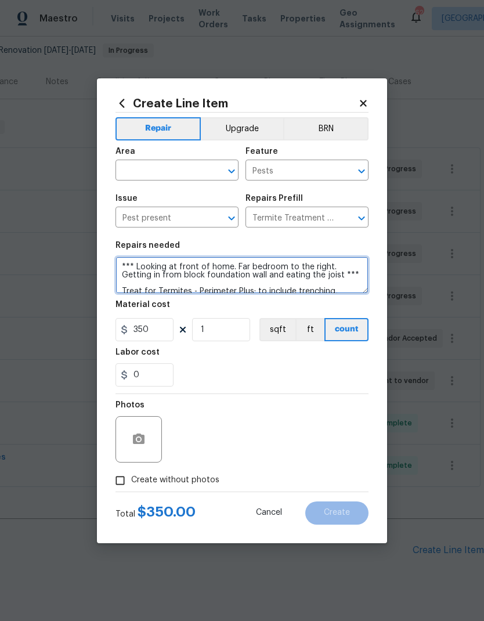
type textarea "*** Looking at front of home. Far bedroom to the right. Getting in from block f…"
click at [192, 163] on input "text" at bounding box center [161, 172] width 91 height 18
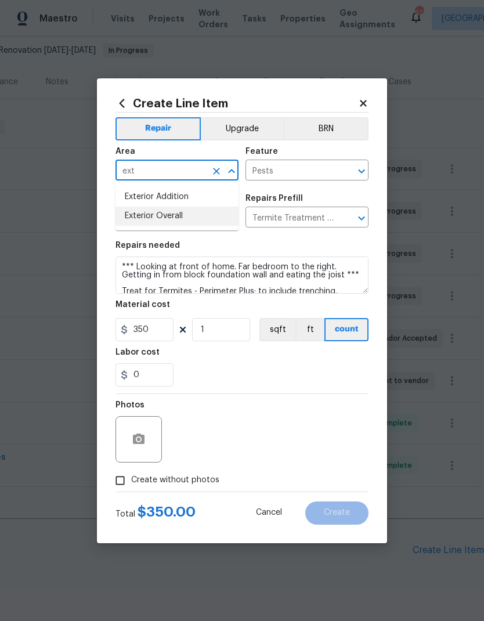
click at [175, 216] on li "Exterior Overall" at bounding box center [177, 216] width 123 height 19
type input "Exterior Overall"
click at [157, 331] on input "350" at bounding box center [145, 329] width 58 height 23
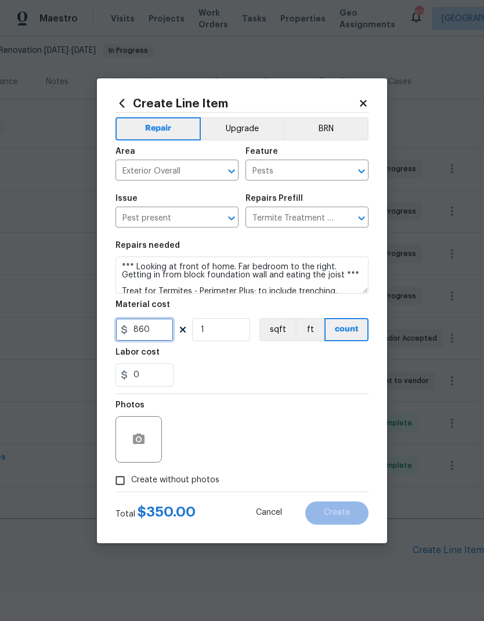
type input "860"
click at [143, 445] on icon "button" at bounding box center [139, 439] width 14 height 14
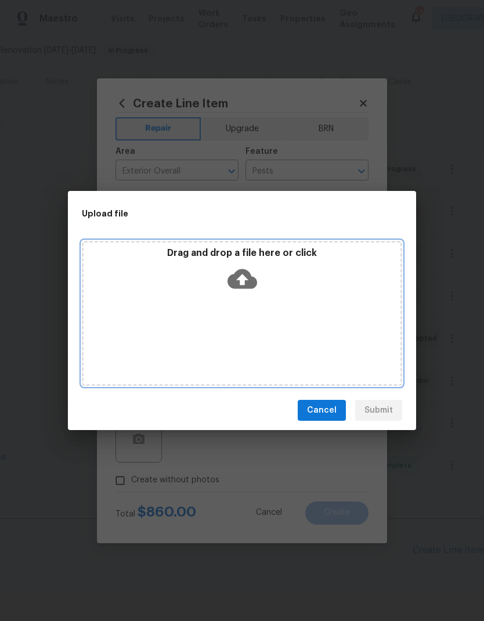
click at [247, 279] on icon at bounding box center [243, 279] width 30 height 30
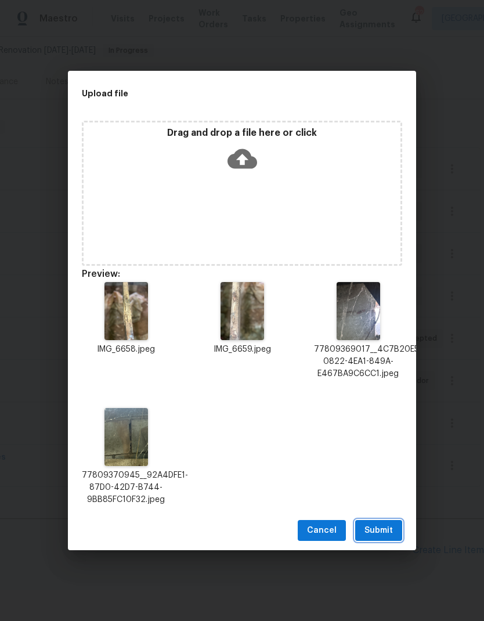
click at [385, 530] on span "Submit" at bounding box center [379, 531] width 28 height 15
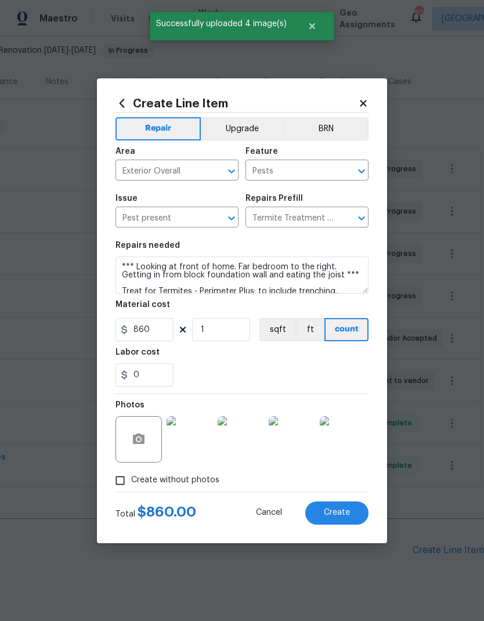
click at [351, 515] on button "Create" at bounding box center [336, 513] width 63 height 23
type input "0"
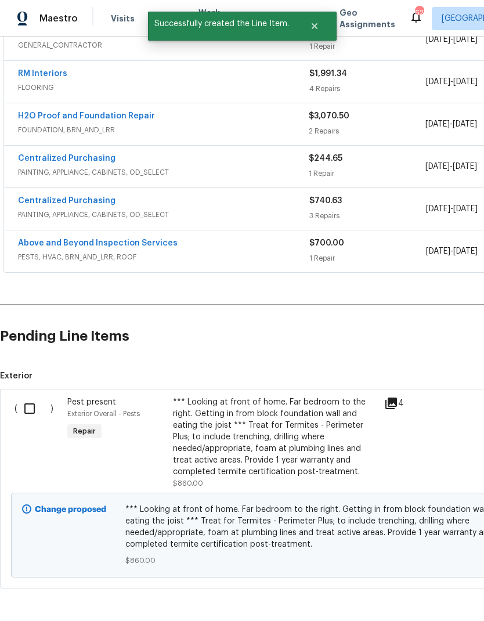
scroll to position [326, 0]
click at [31, 405] on input "checkbox" at bounding box center [33, 408] width 33 height 24
checkbox input "true"
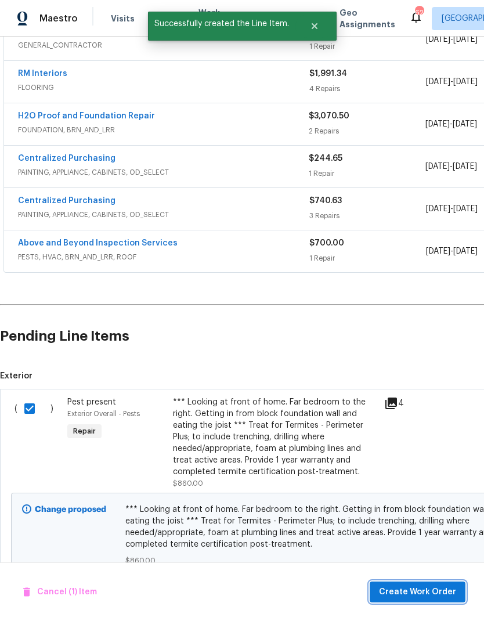
click at [441, 590] on span "Create Work Order" at bounding box center [417, 592] width 77 height 15
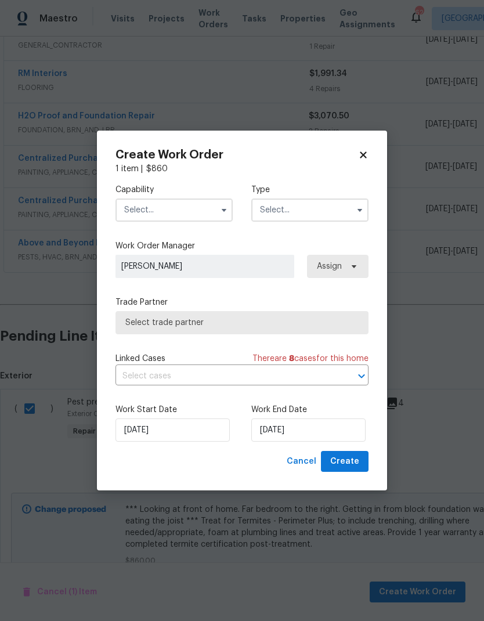
click at [221, 200] on input "text" at bounding box center [174, 210] width 117 height 23
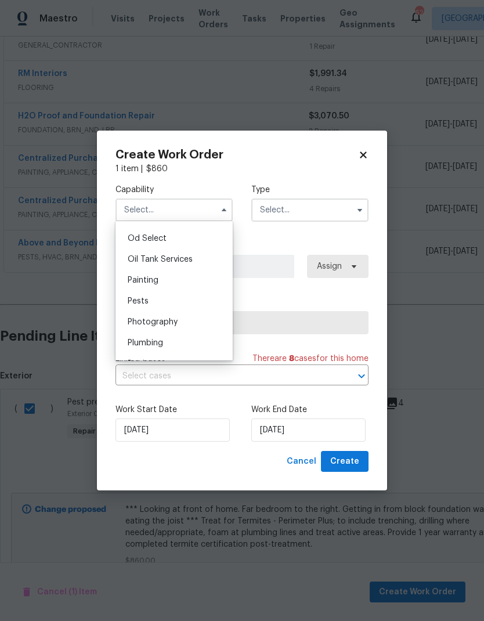
scroll to position [949, 0]
click at [190, 278] on div "Pests" at bounding box center [173, 281] width 111 height 21
type input "Pests"
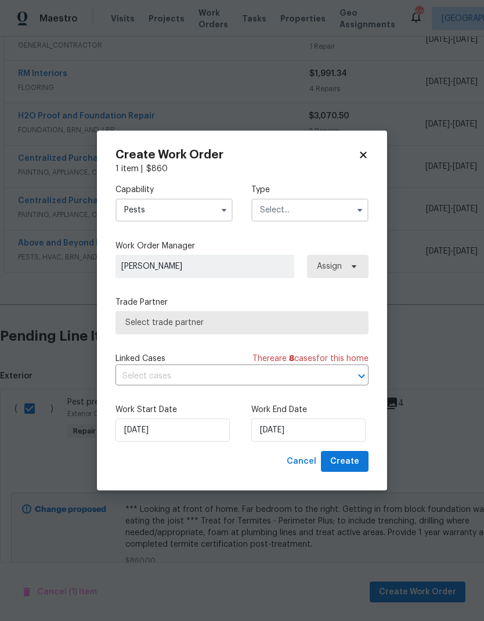
click at [321, 206] on input "text" at bounding box center [309, 210] width 117 height 23
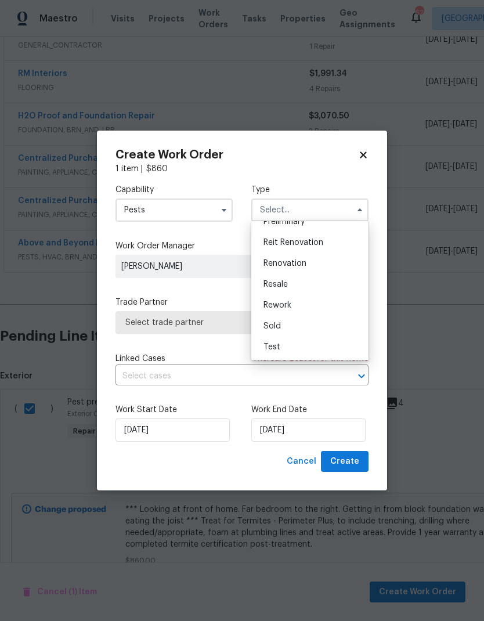
scroll to position [264, 0]
click at [305, 262] on span "Renovation" at bounding box center [285, 263] width 43 height 8
type input "Renovation"
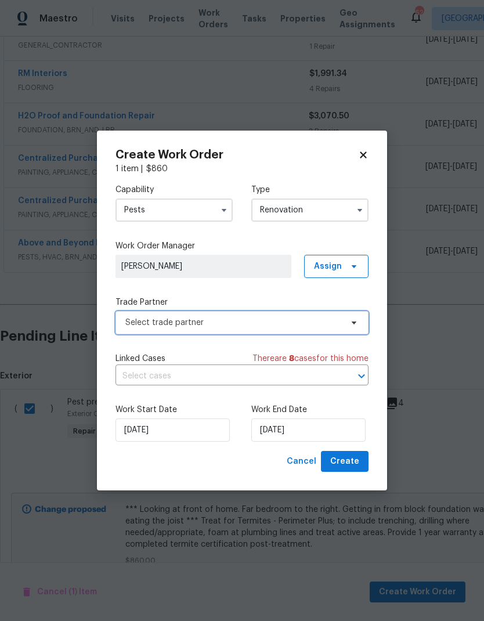
click at [283, 319] on span "Select trade partner" at bounding box center [233, 323] width 217 height 12
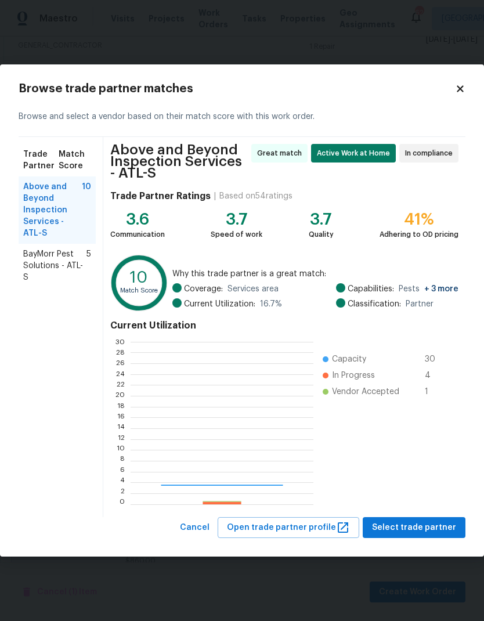
scroll to position [163, 182]
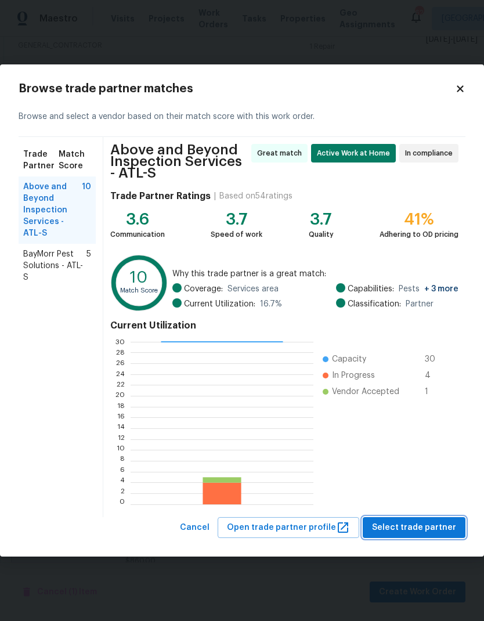
click at [441, 535] on button "Select trade partner" at bounding box center [414, 527] width 103 height 21
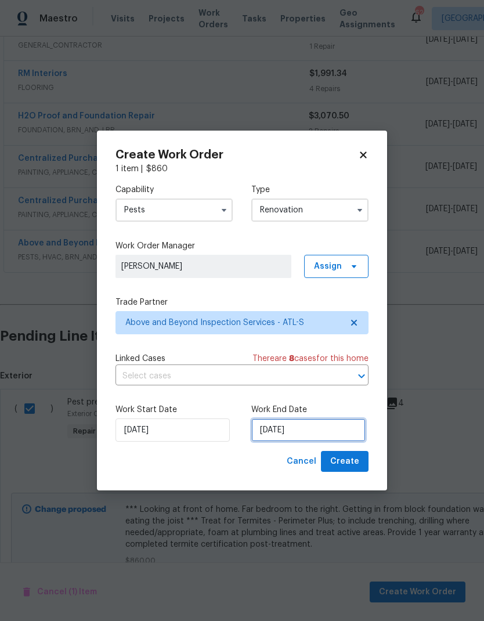
click at [321, 431] on input "8/28/2025" at bounding box center [308, 430] width 114 height 23
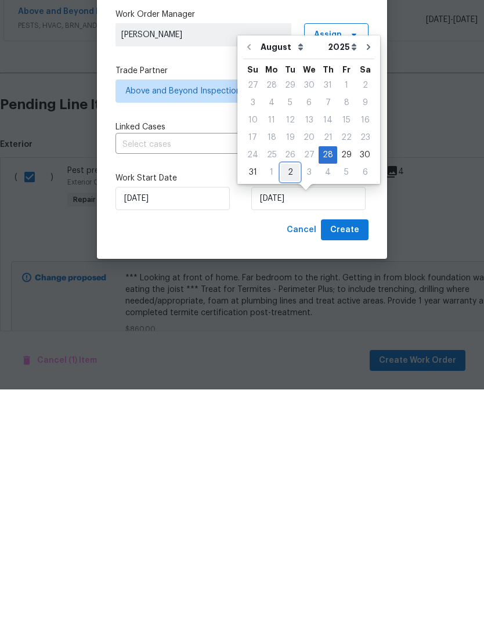
click at [286, 396] on div "2" at bounding box center [290, 404] width 19 height 16
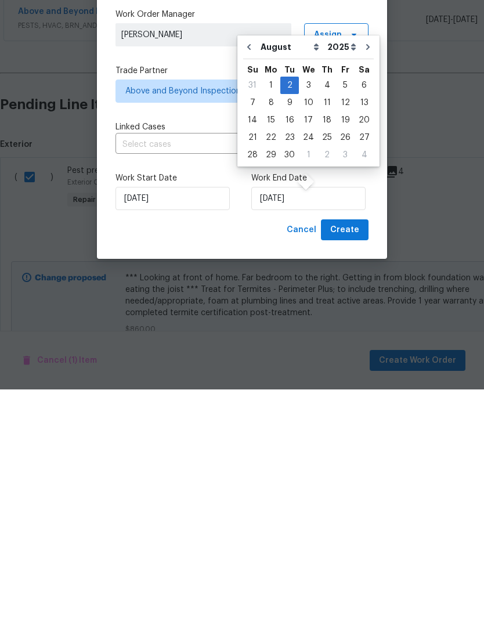
type input "9/2/2025"
select select "8"
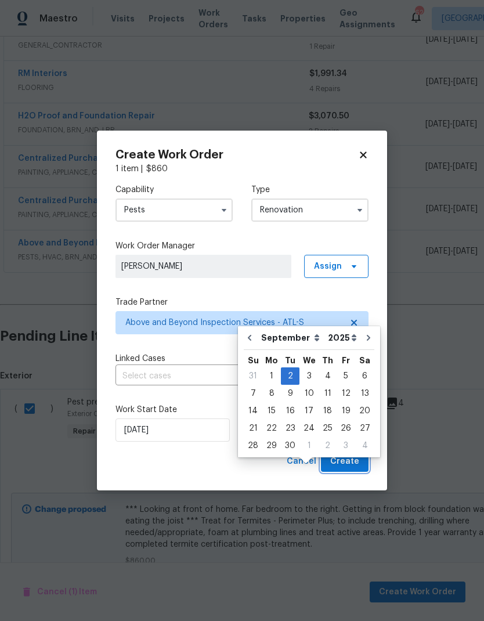
click at [354, 467] on span "Create" at bounding box center [344, 462] width 29 height 15
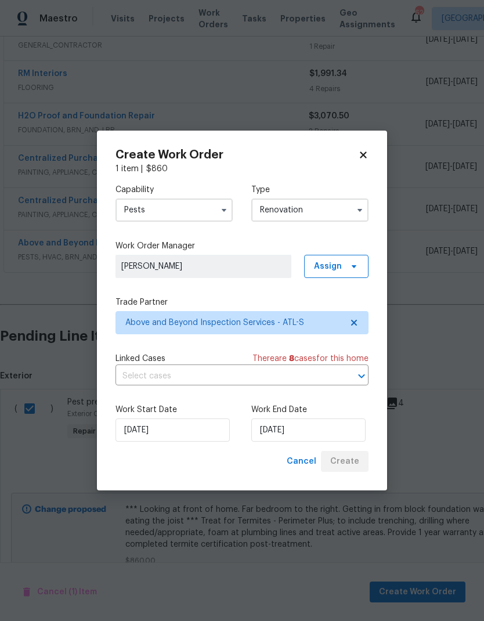
scroll to position [154, 0]
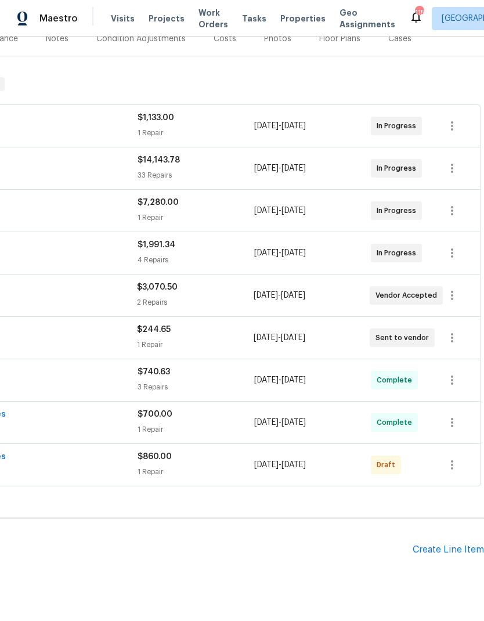
scroll to position [154, 172]
click at [455, 467] on icon "button" at bounding box center [452, 466] width 14 height 14
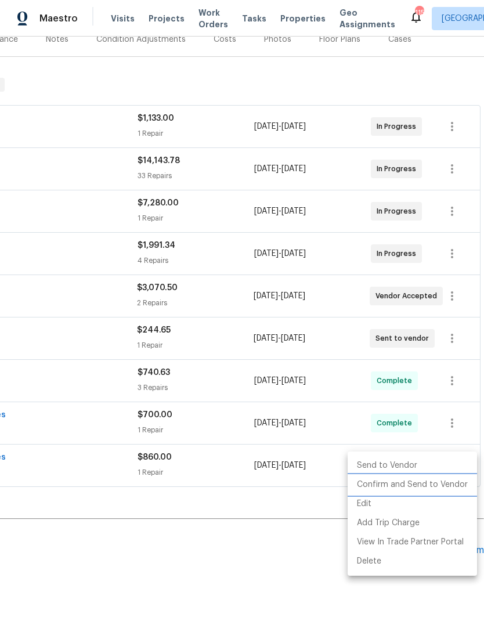
click at [438, 486] on li "Confirm and Send to Vendor" at bounding box center [412, 484] width 129 height 19
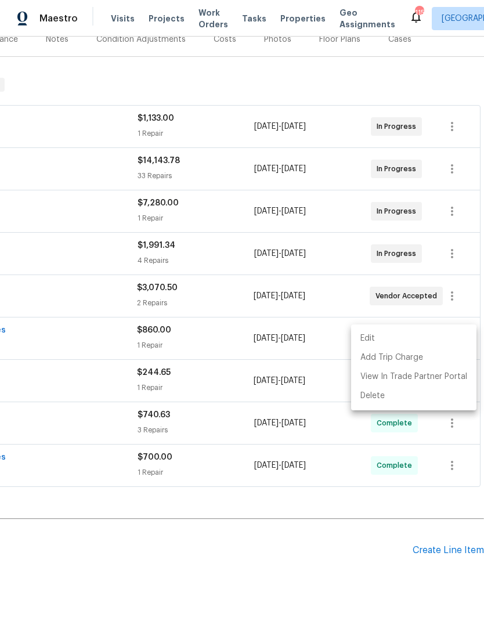
click at [315, 542] on div at bounding box center [242, 310] width 484 height 621
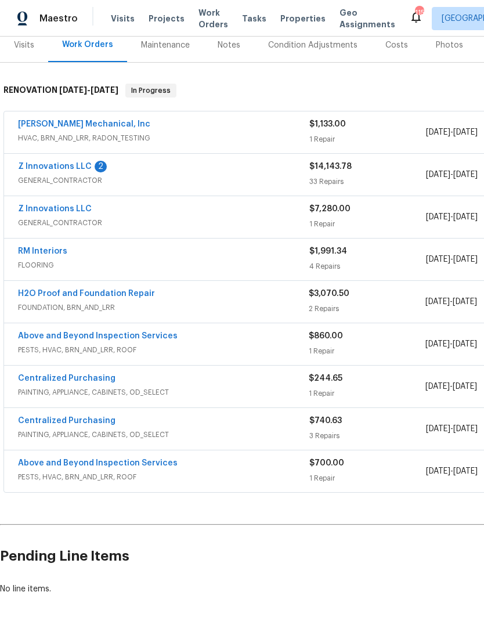
scroll to position [148, 0]
click at [164, 336] on link "Above and Beyond Inspection Services" at bounding box center [98, 336] width 160 height 8
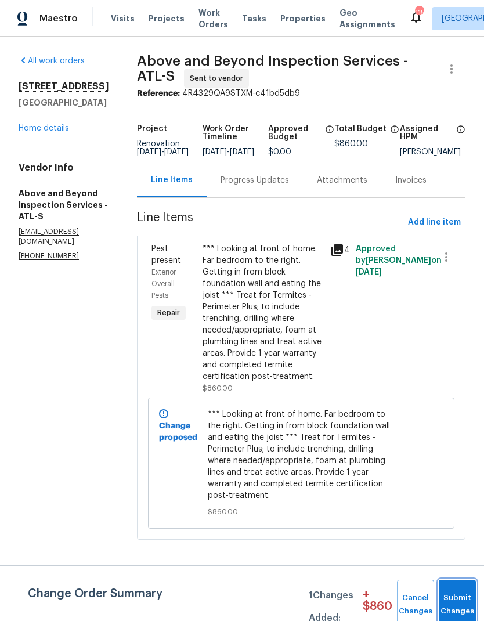
click at [452, 605] on span "Submit Changes" at bounding box center [458, 605] width 26 height 27
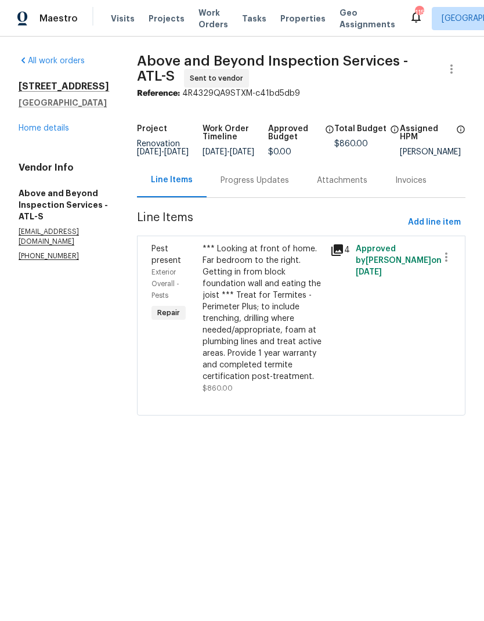
click at [59, 132] on link "Home details" at bounding box center [44, 128] width 51 height 8
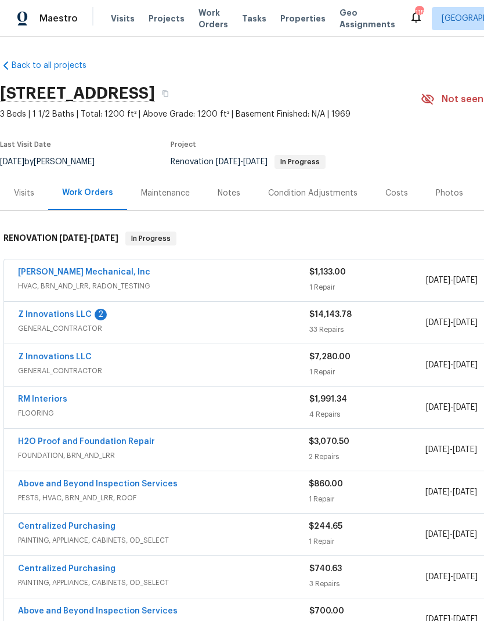
click at [77, 311] on link "Z Innovations LLC" at bounding box center [55, 315] width 74 height 8
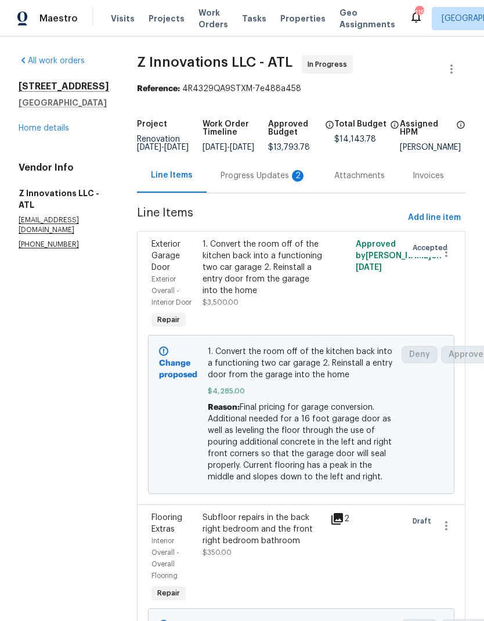
click at [264, 182] on div "Progress Updates 2" at bounding box center [264, 176] width 86 height 12
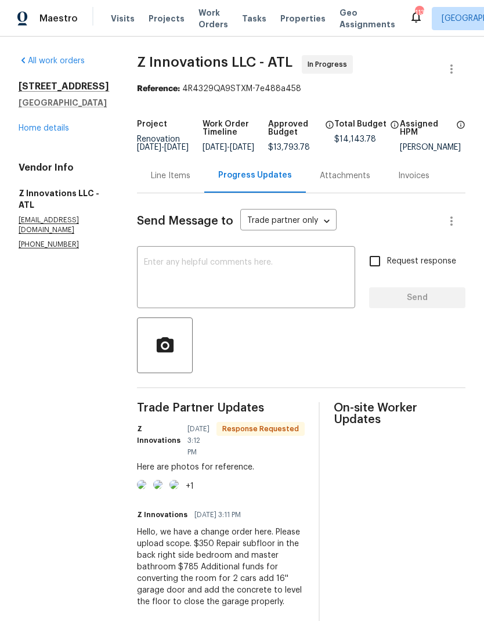
click at [225, 271] on textarea at bounding box center [246, 278] width 204 height 41
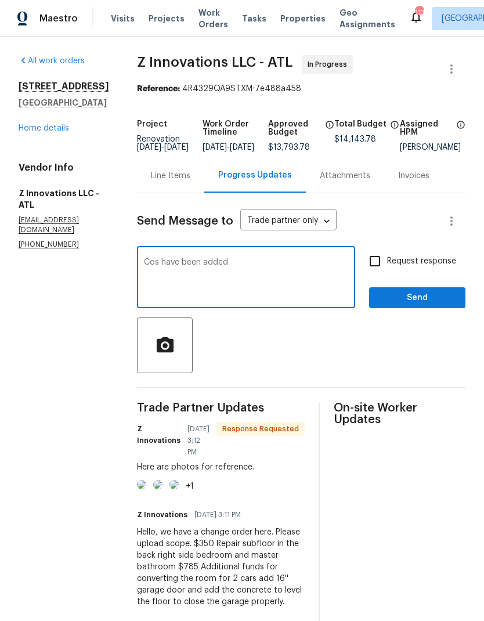
click at [154, 270] on textarea "Cos have been added" at bounding box center [246, 278] width 204 height 41
type textarea "COs have been added"
click at [425, 305] on span "Send" at bounding box center [417, 298] width 78 height 15
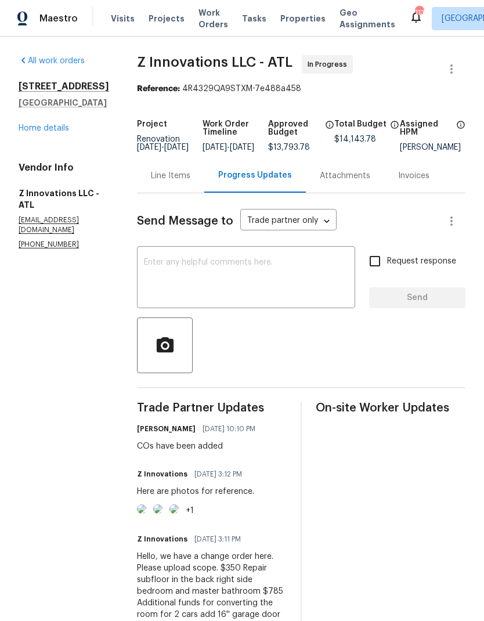
click at [53, 132] on link "Home details" at bounding box center [44, 128] width 51 height 8
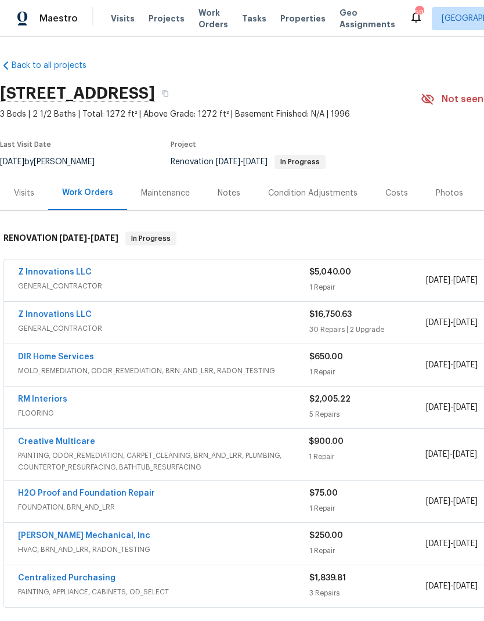
scroll to position [46, 0]
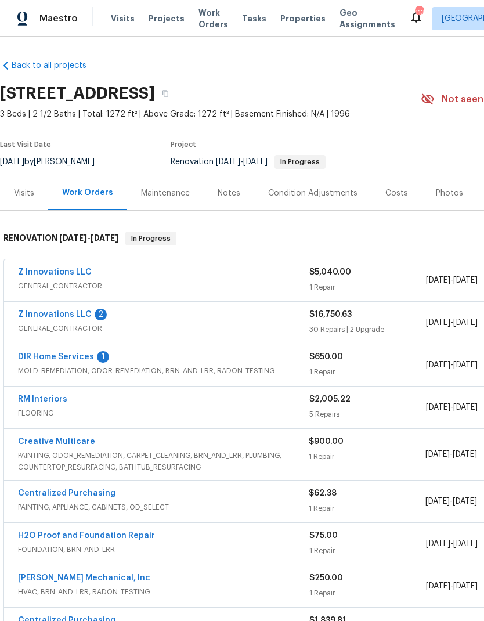
click at [81, 359] on link "DIR Home Services" at bounding box center [56, 357] width 76 height 8
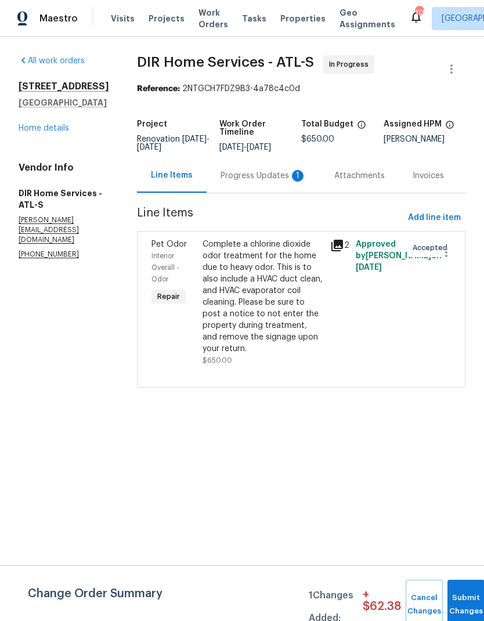
click at [282, 182] on div "Progress Updates 1" at bounding box center [264, 176] width 86 height 12
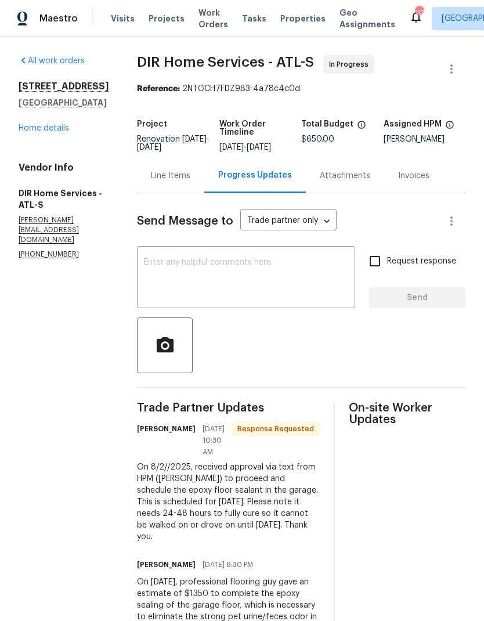
click at [189, 182] on div "Line Items" at bounding box center [170, 176] width 39 height 12
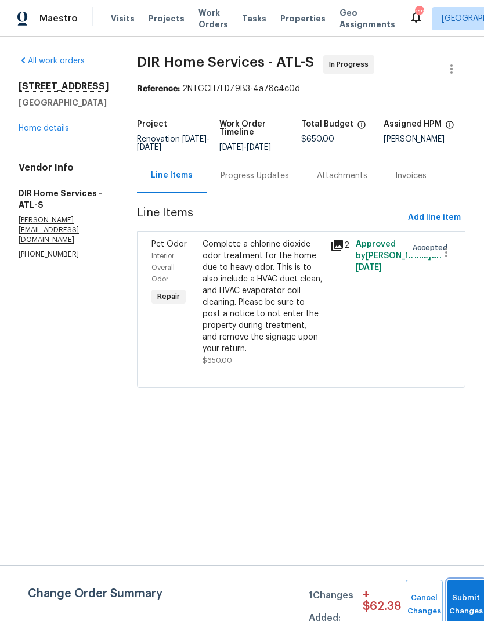
click at [466, 605] on span "Submit Changes" at bounding box center [466, 605] width 26 height 27
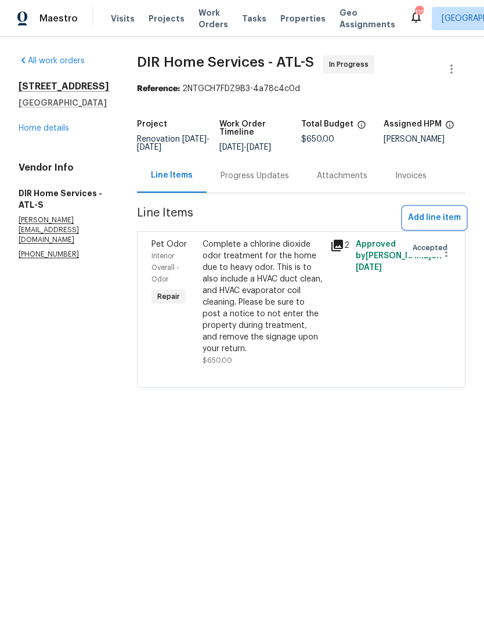
click at [441, 225] on span "Add line item" at bounding box center [434, 218] width 53 height 15
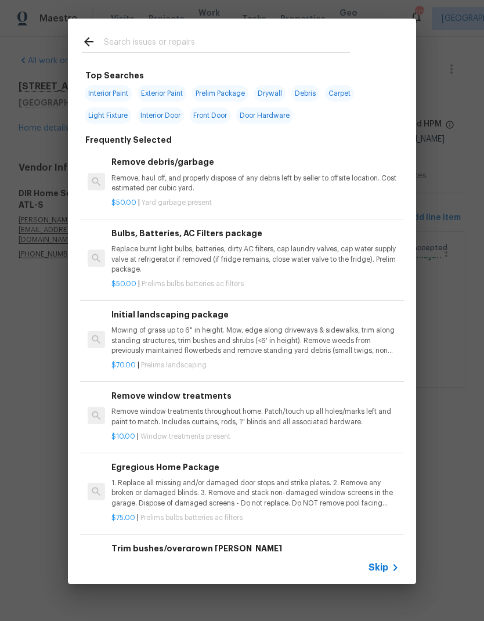
click at [156, 39] on input "text" at bounding box center [227, 43] width 246 height 17
type input "Epox"
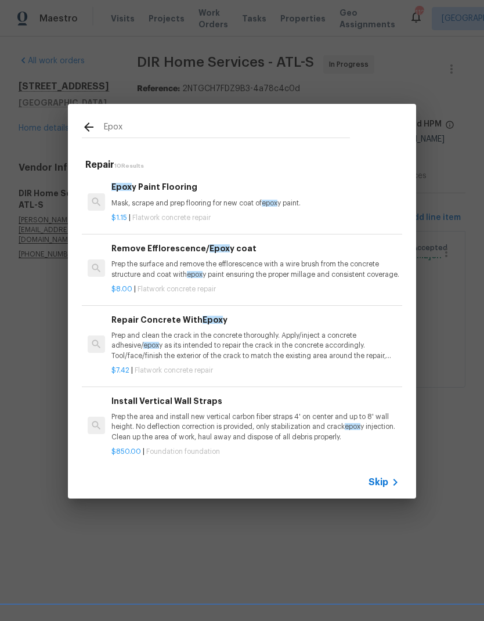
click at [189, 194] on div "Epox y Paint Flooring Mask, scrape and prep flooring for new coat of epox y pai…" at bounding box center [255, 195] width 288 height 28
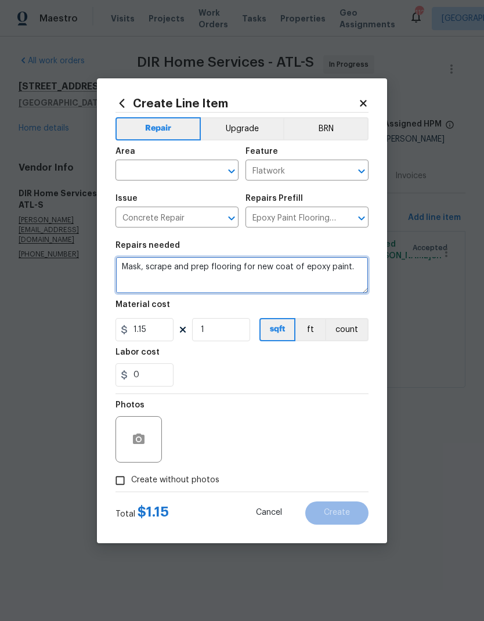
click at [122, 261] on textarea "Mask, scrape and prep flooring for new coat of epoxy paint." at bounding box center [242, 275] width 253 height 37
click at [170, 268] on textarea "Mask, scrape and prep flooring for new coat of epoxy paint." at bounding box center [242, 275] width 253 height 37
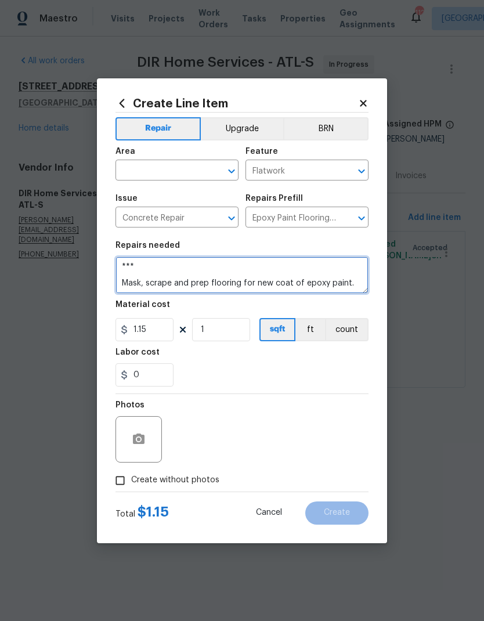
click at [199, 265] on textarea "*** Mask, scrape and prep flooring for new coat of epoxy paint." at bounding box center [242, 275] width 253 height 37
paste textarea "Epoxy floor treatment due to extreme dog odor. Color to be tinted gray. Grind, …"
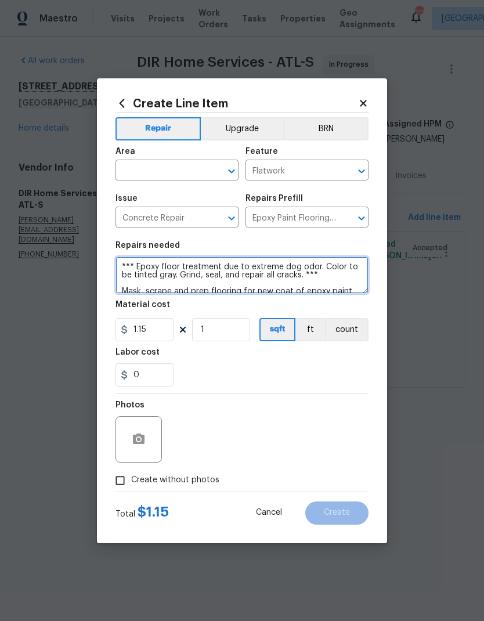
type textarea "*** Epoxy floor treatment due to extreme dog odor. Color to be tinted gray. Gri…"
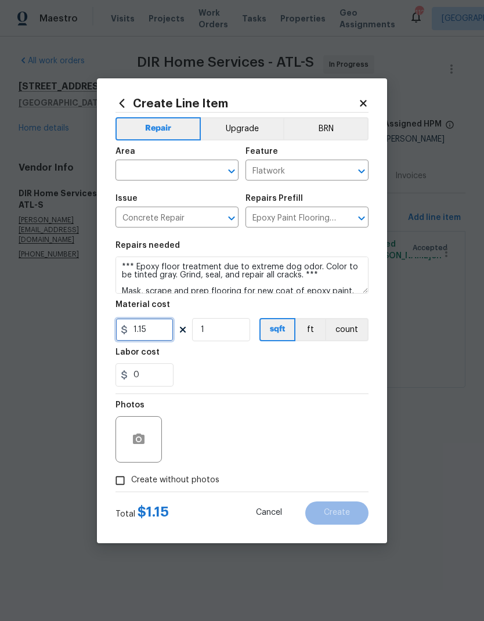
click at [163, 330] on input "1.15" at bounding box center [145, 329] width 58 height 23
type input "1350"
click at [123, 477] on input "Create without photos" at bounding box center [120, 481] width 22 height 22
checkbox input "true"
click at [241, 429] on textarea at bounding box center [269, 439] width 197 height 46
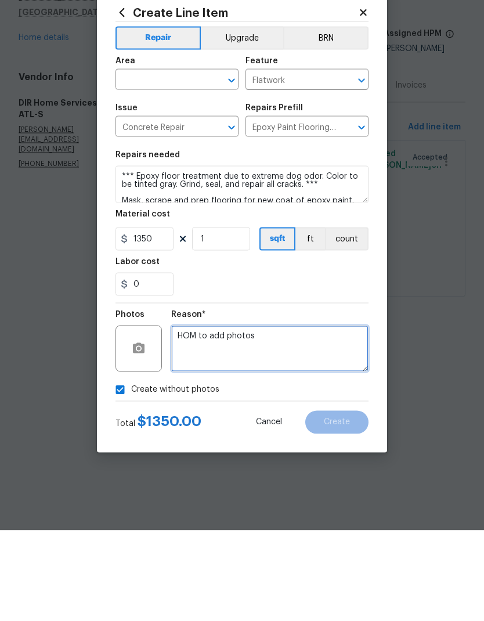
type textarea "HOM to add photos"
click at [192, 163] on input "text" at bounding box center [161, 172] width 91 height 18
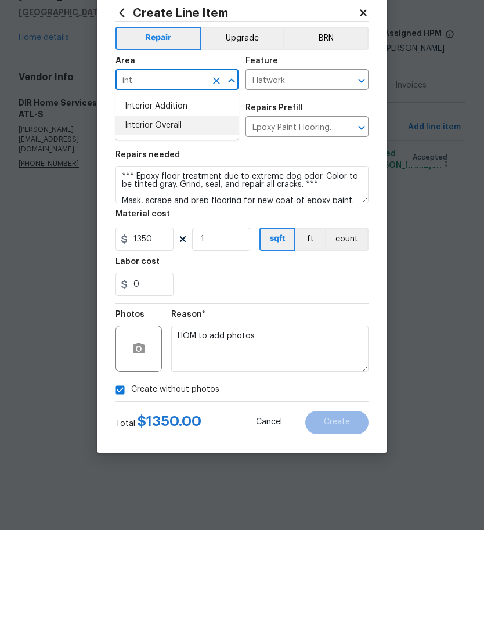
click at [168, 207] on li "Interior Overall" at bounding box center [177, 216] width 123 height 19
type input "Interior Overall"
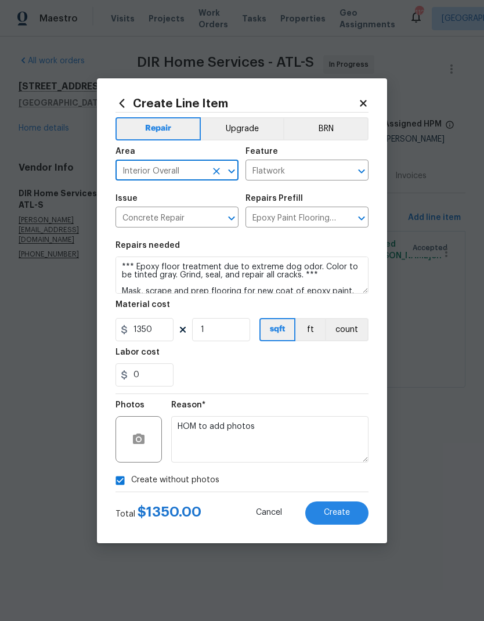
click at [353, 517] on button "Create" at bounding box center [336, 513] width 63 height 23
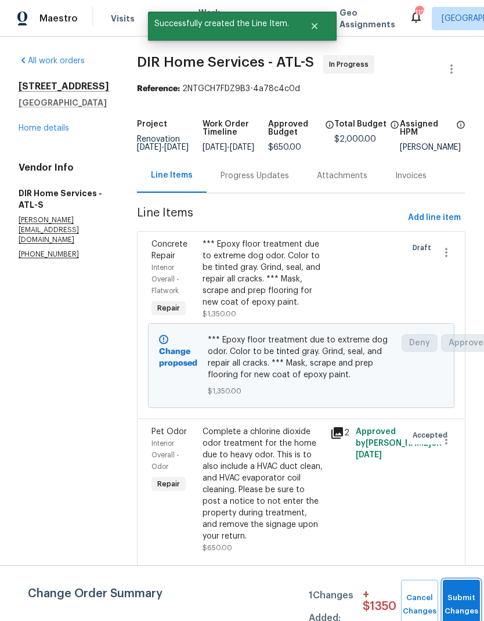
click at [462, 596] on button "Submit Changes" at bounding box center [461, 605] width 37 height 50
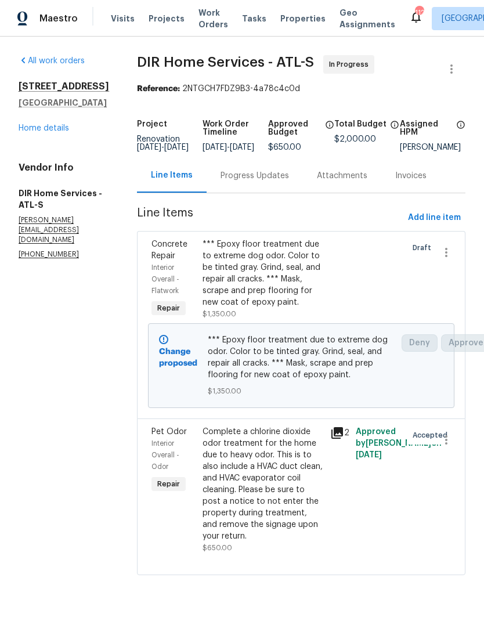
click at [55, 129] on link "Home details" at bounding box center [44, 128] width 51 height 8
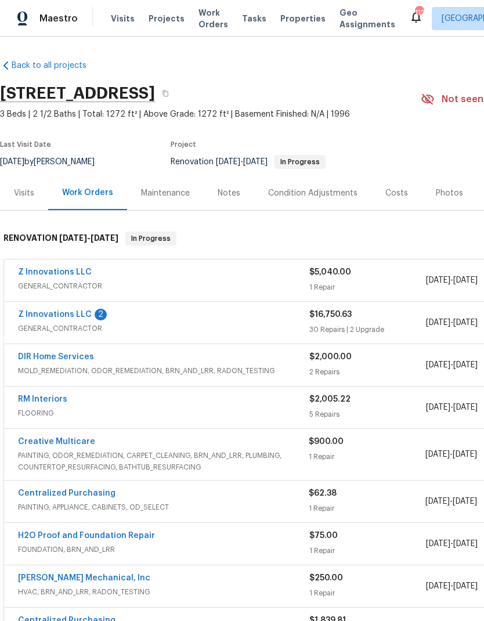
click at [62, 316] on link "Z Innovations LLC" at bounding box center [55, 315] width 74 height 8
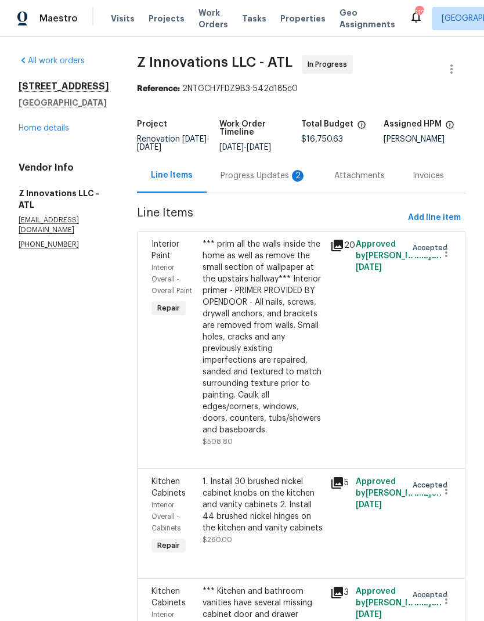
click at [262, 174] on div "Progress Updates 2" at bounding box center [264, 176] width 86 height 12
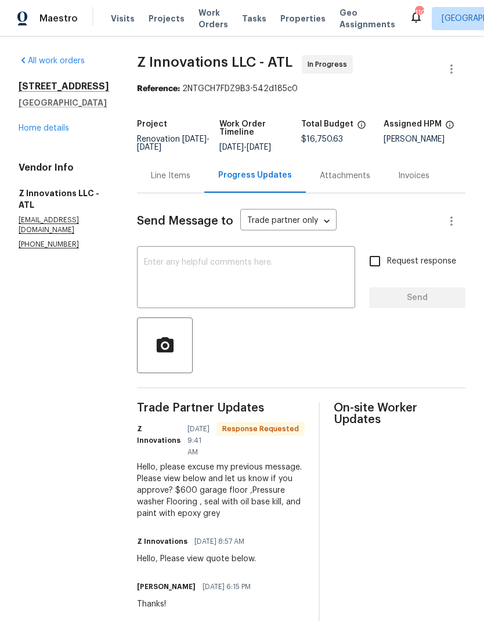
click at [175, 173] on div "Line Items" at bounding box center [170, 176] width 39 height 12
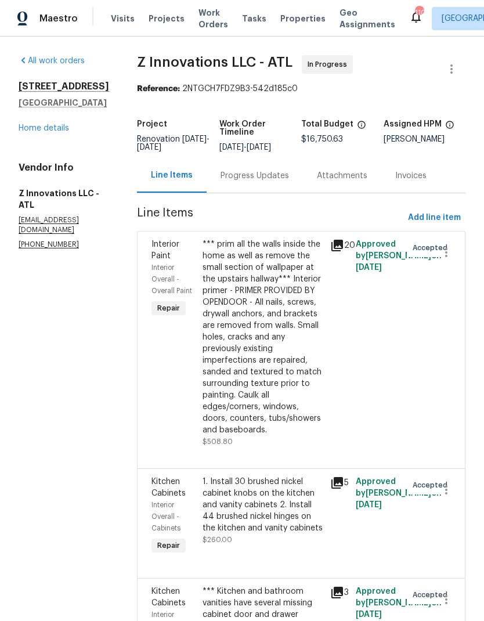
click at [57, 132] on link "Home details" at bounding box center [44, 128] width 51 height 8
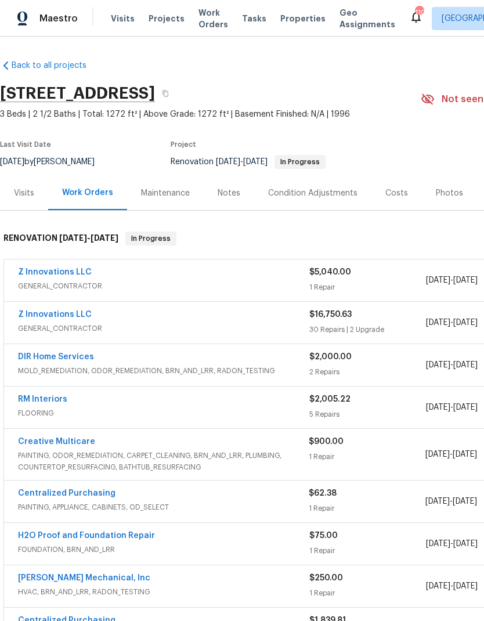
click at [396, 188] on div "Costs" at bounding box center [396, 194] width 23 height 12
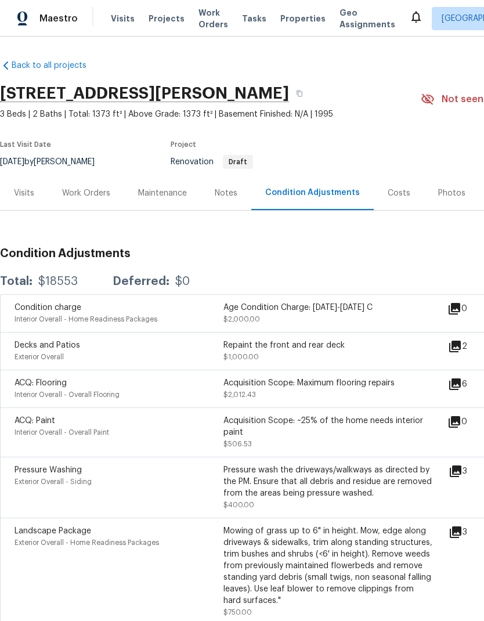
scroll to position [188, 3]
